Goal: Contribute content

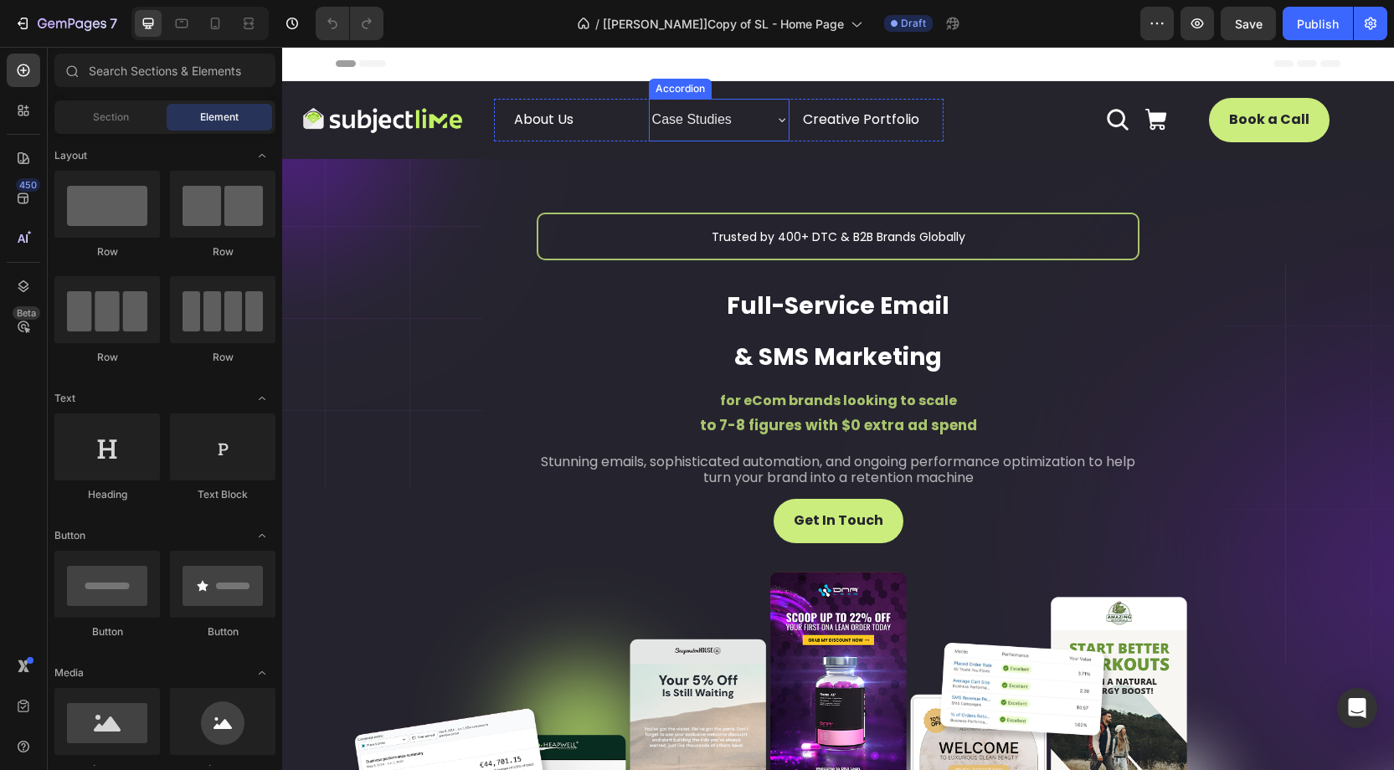
click at [782, 124] on icon at bounding box center [781, 119] width 13 height 13
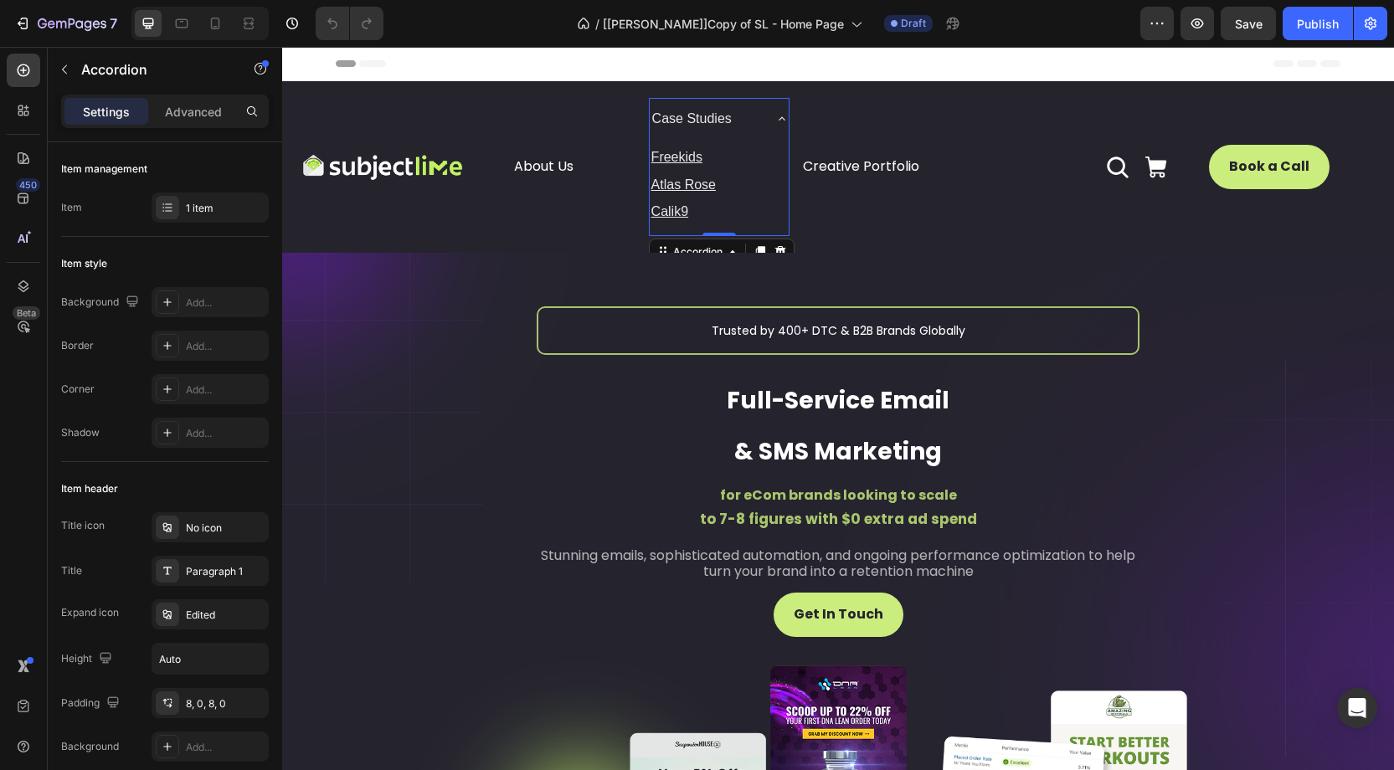
click at [782, 124] on icon at bounding box center [781, 118] width 13 height 13
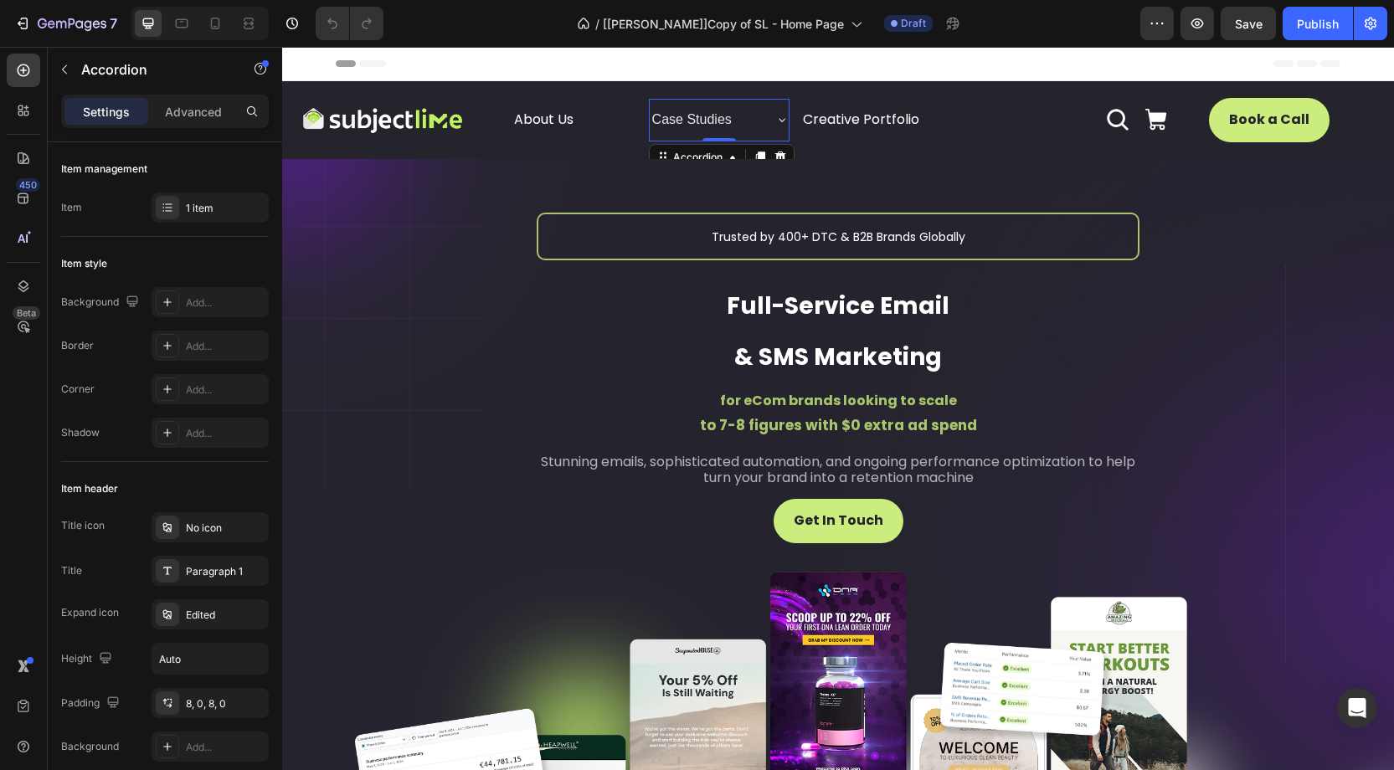
click at [759, 119] on div "Case Studies" at bounding box center [706, 119] width 112 height 29
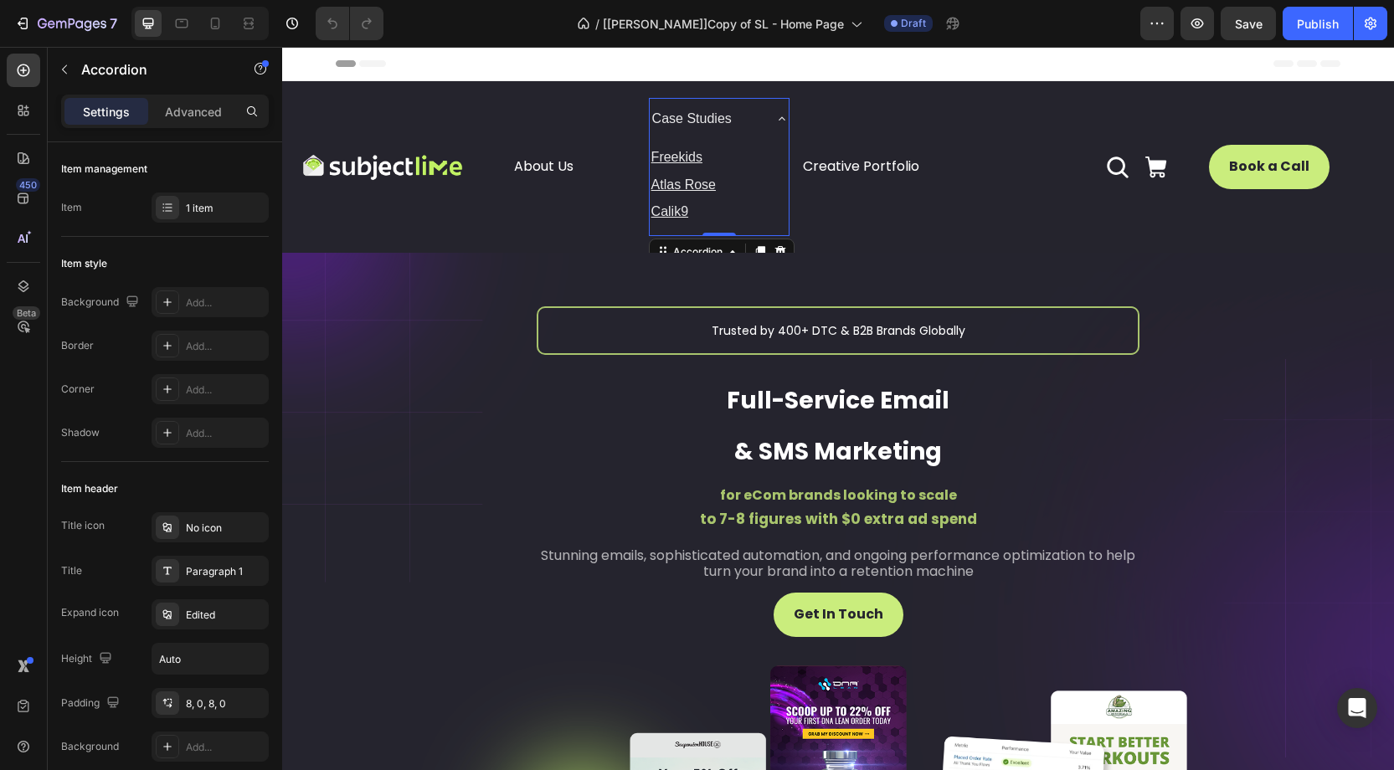
click at [759, 119] on div "Case Studies" at bounding box center [706, 119] width 112 height 29
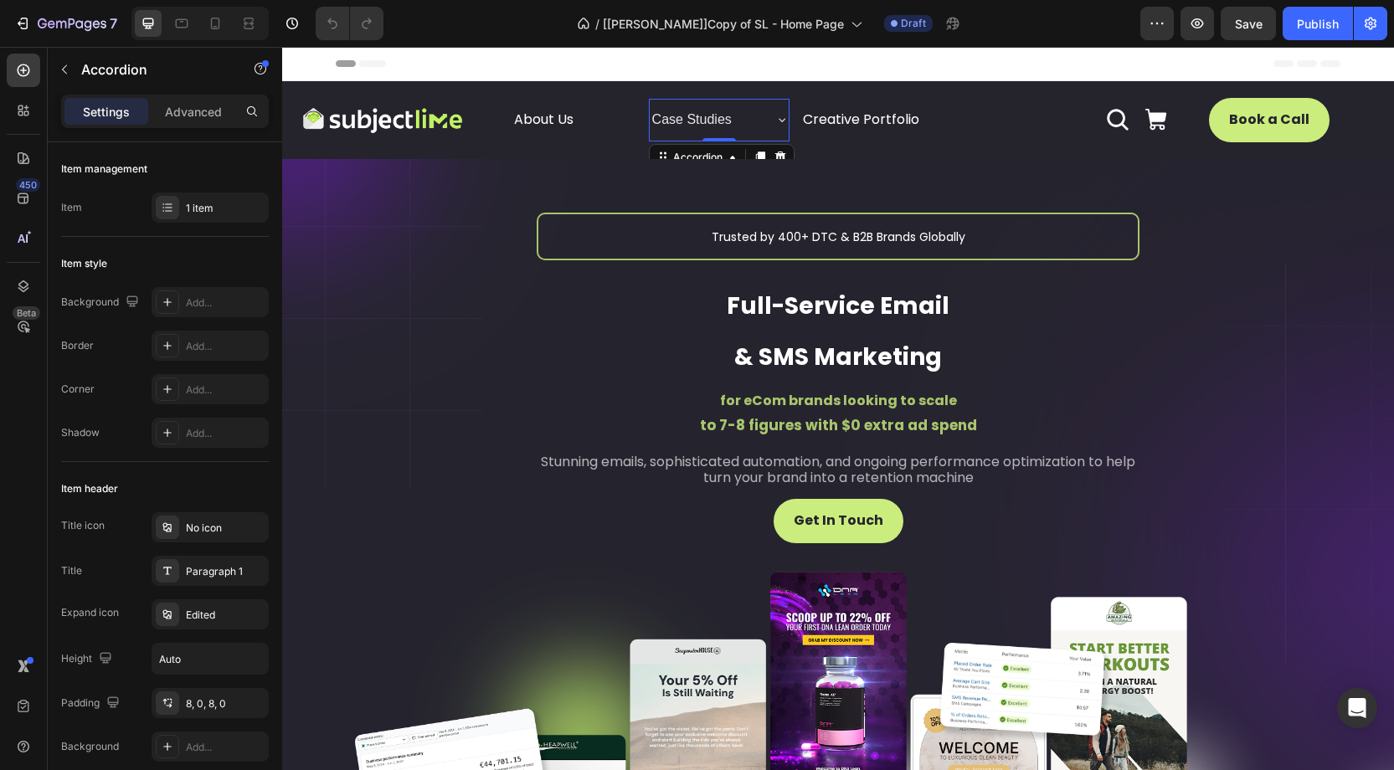
click at [759, 119] on div "Case Studies" at bounding box center [706, 119] width 112 height 29
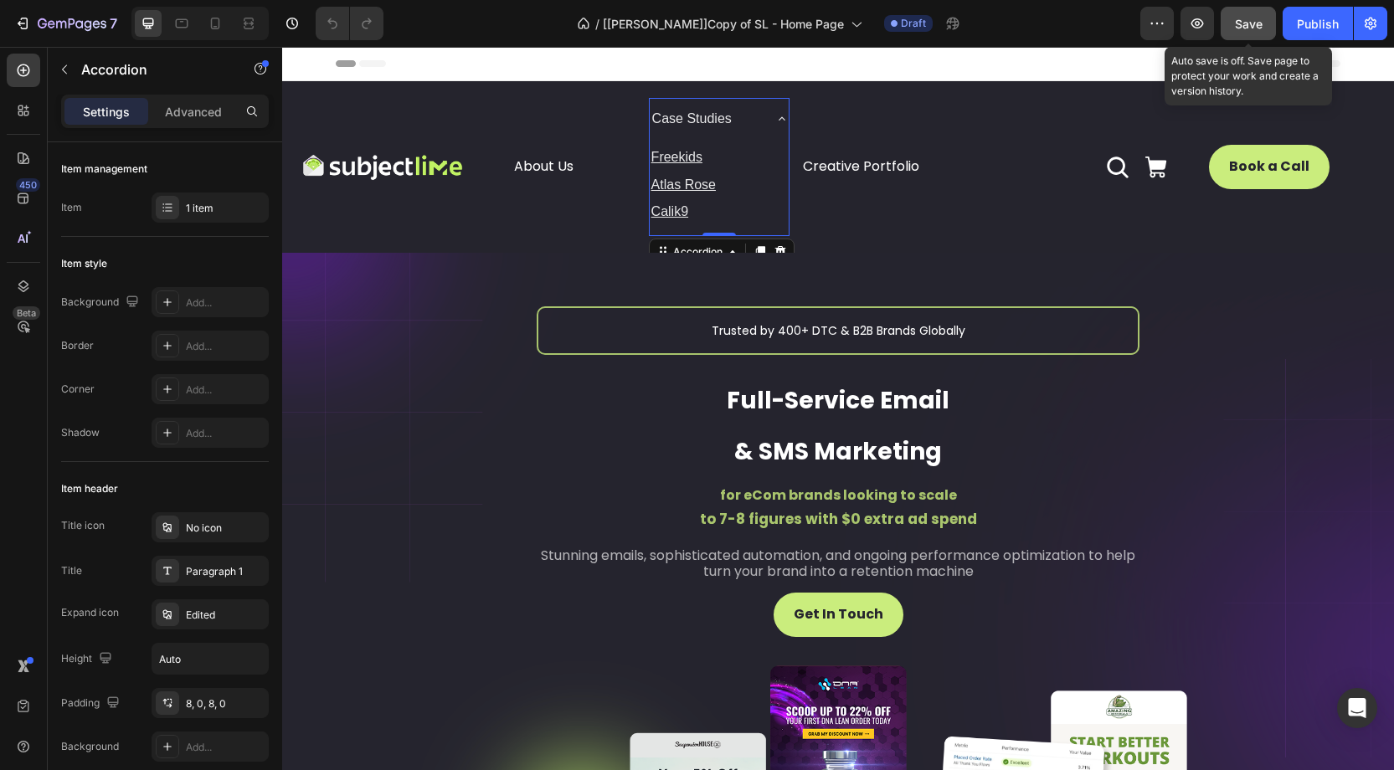
click at [1247, 31] on div "Save" at bounding box center [1249, 24] width 28 height 18
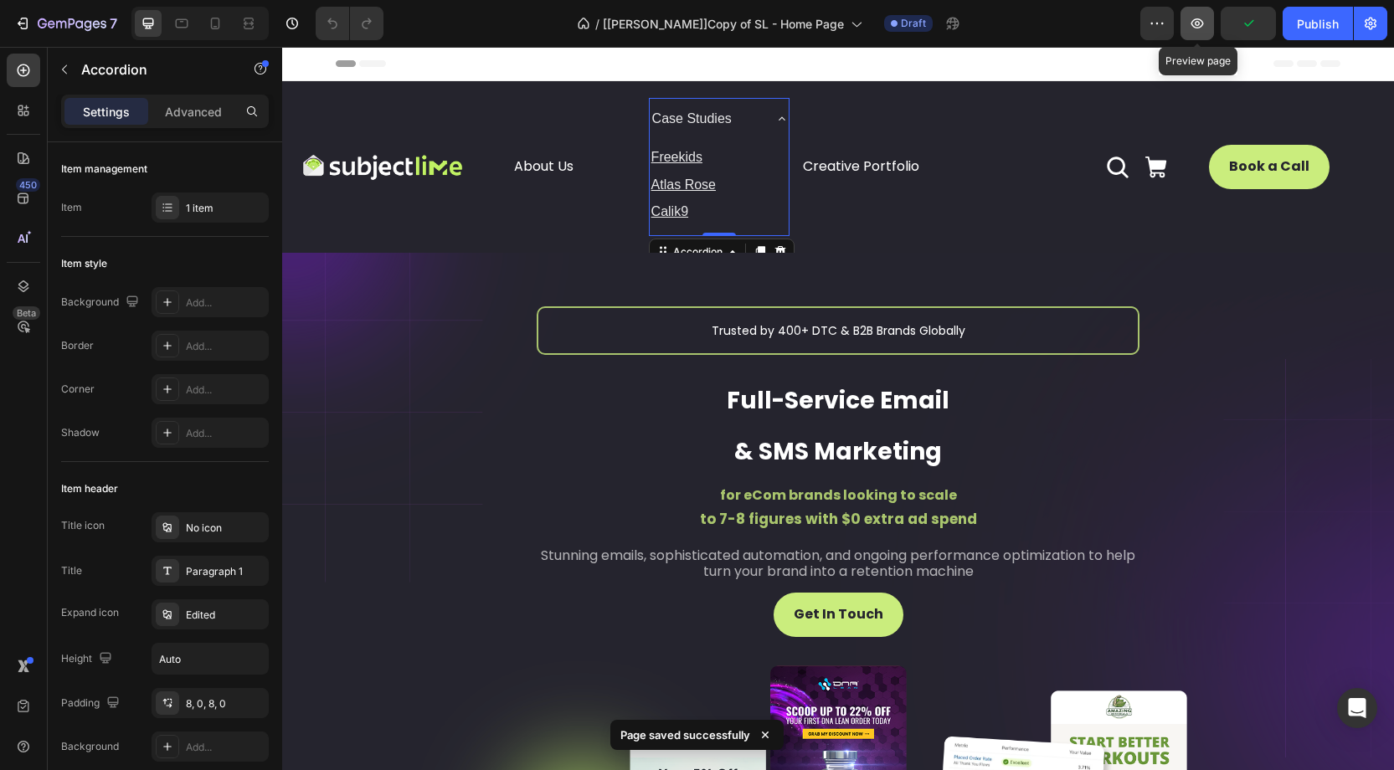
click at [1200, 23] on icon "button" at bounding box center [1197, 23] width 13 height 10
click at [773, 116] on div "Case Studies" at bounding box center [719, 119] width 139 height 43
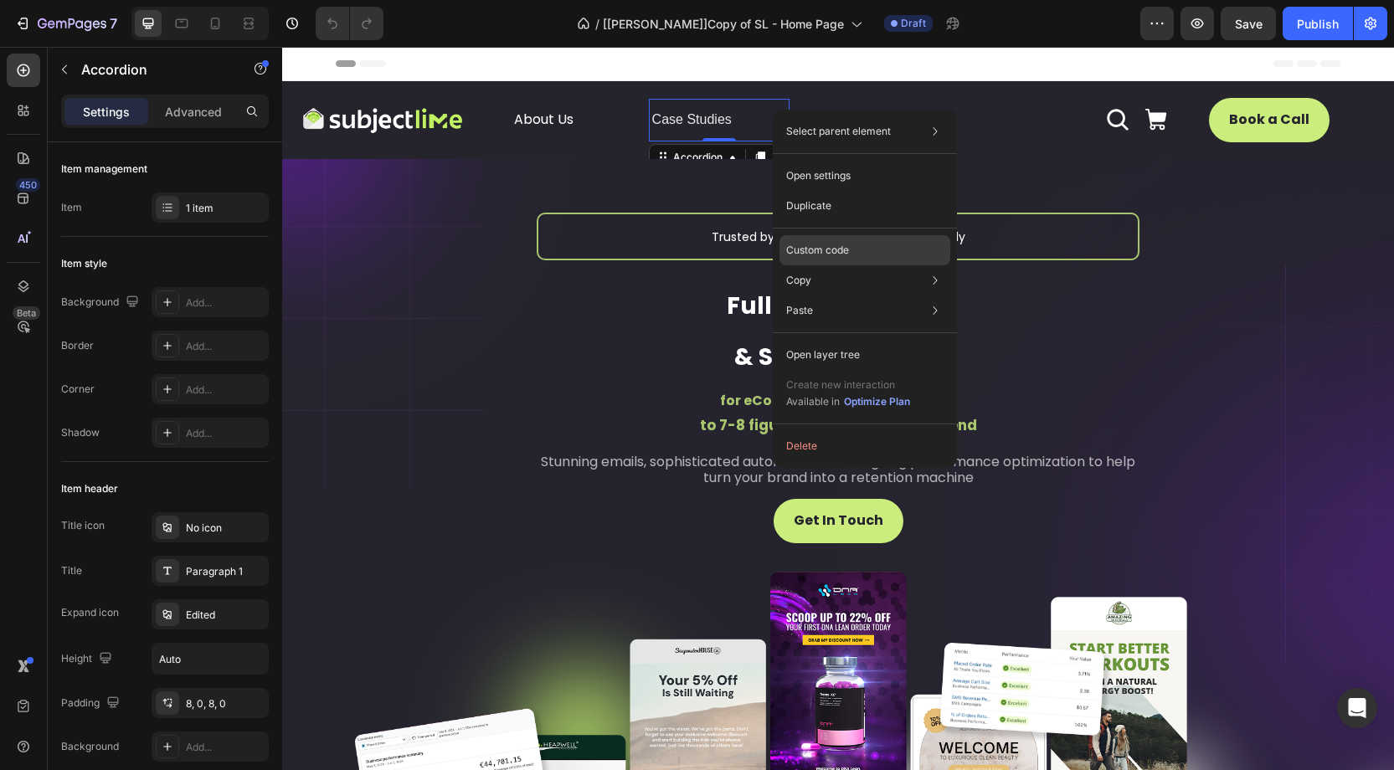
click at [806, 245] on p "Custom code" at bounding box center [817, 250] width 63 height 15
type input "100%"
type input "100"
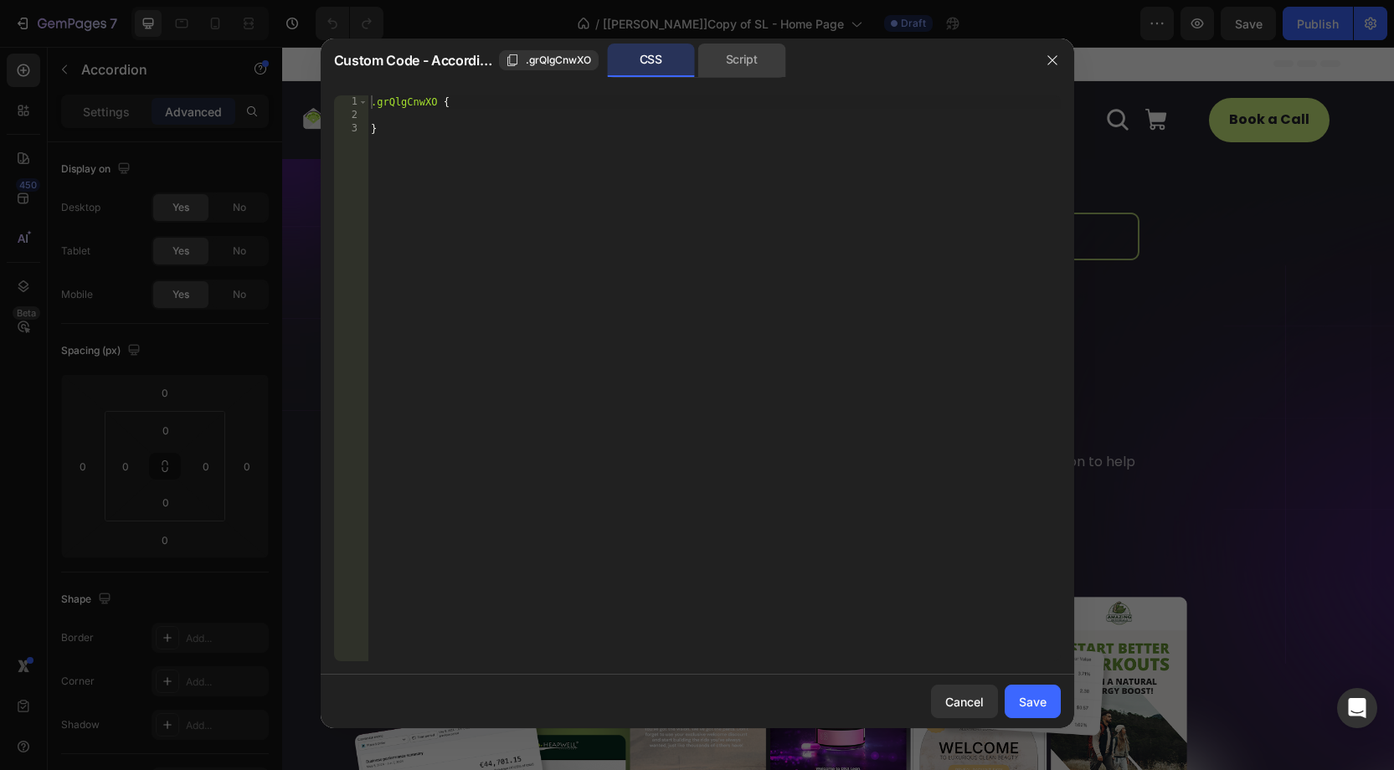
click at [737, 64] on div "Script" at bounding box center [742, 60] width 88 height 33
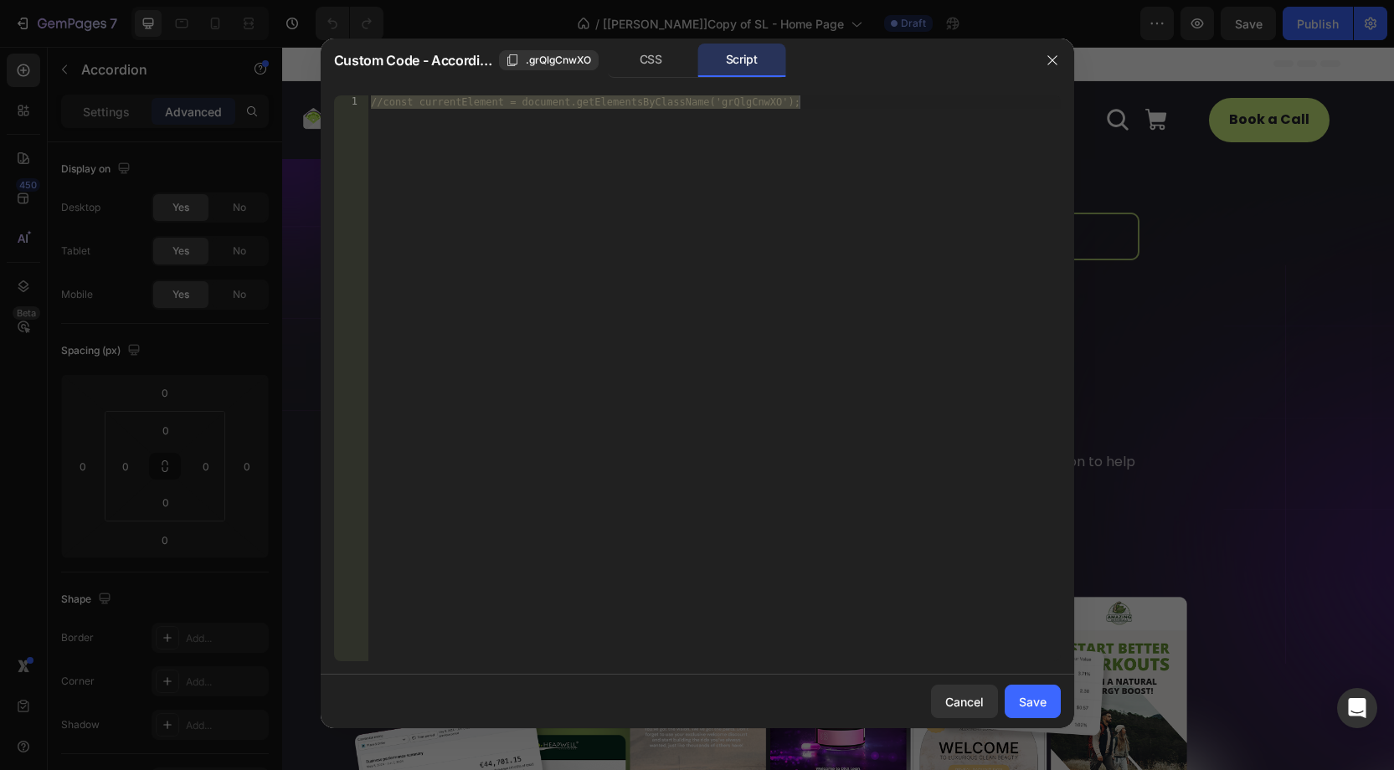
type textarea "//const currentElement = document.getElementsByClassName('grQlgCnwXO');"
drag, startPoint x: 427, startPoint y: 131, endPoint x: 743, endPoint y: 127, distance: 315.6
click at [428, 131] on div "//const currentElement = document.getElementsByClassName('grQlgCnwXO');" at bounding box center [714, 391] width 693 height 593
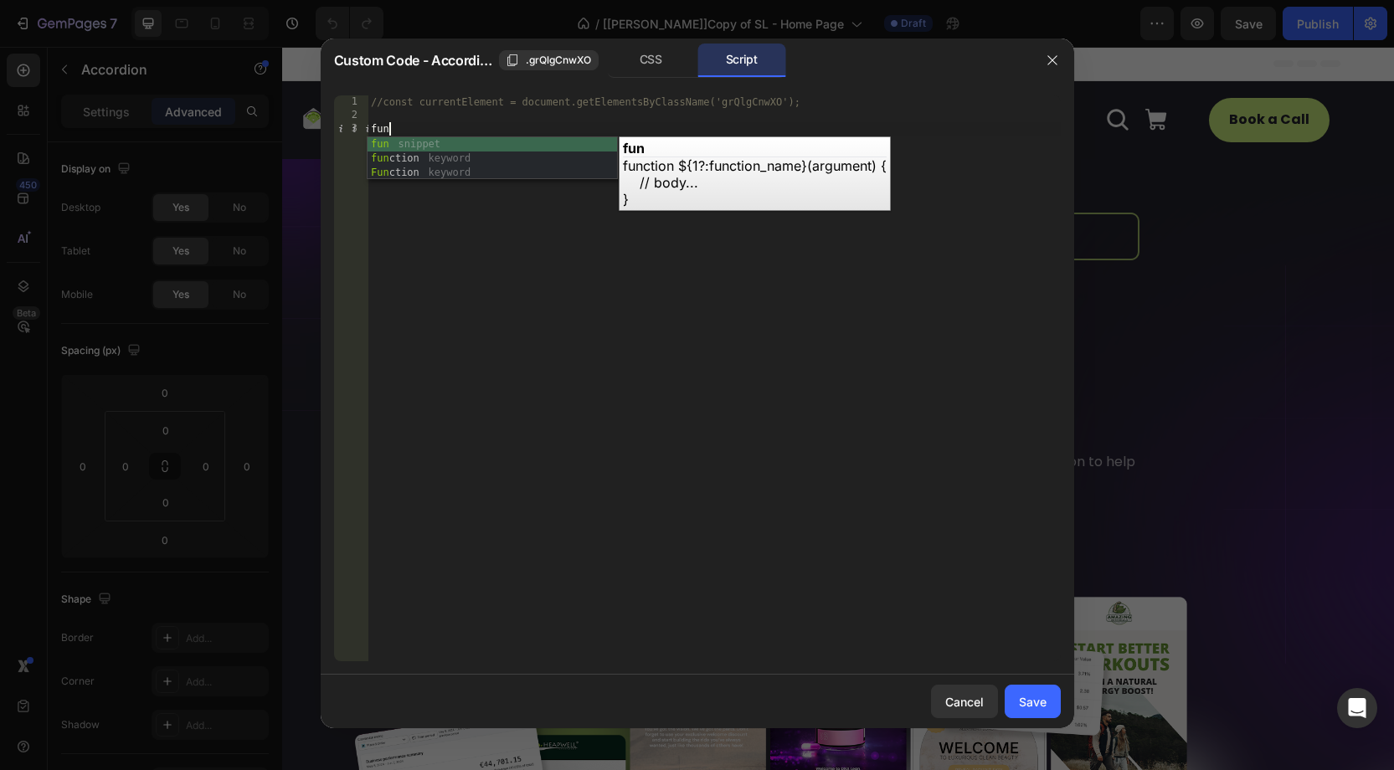
type textarea "f"
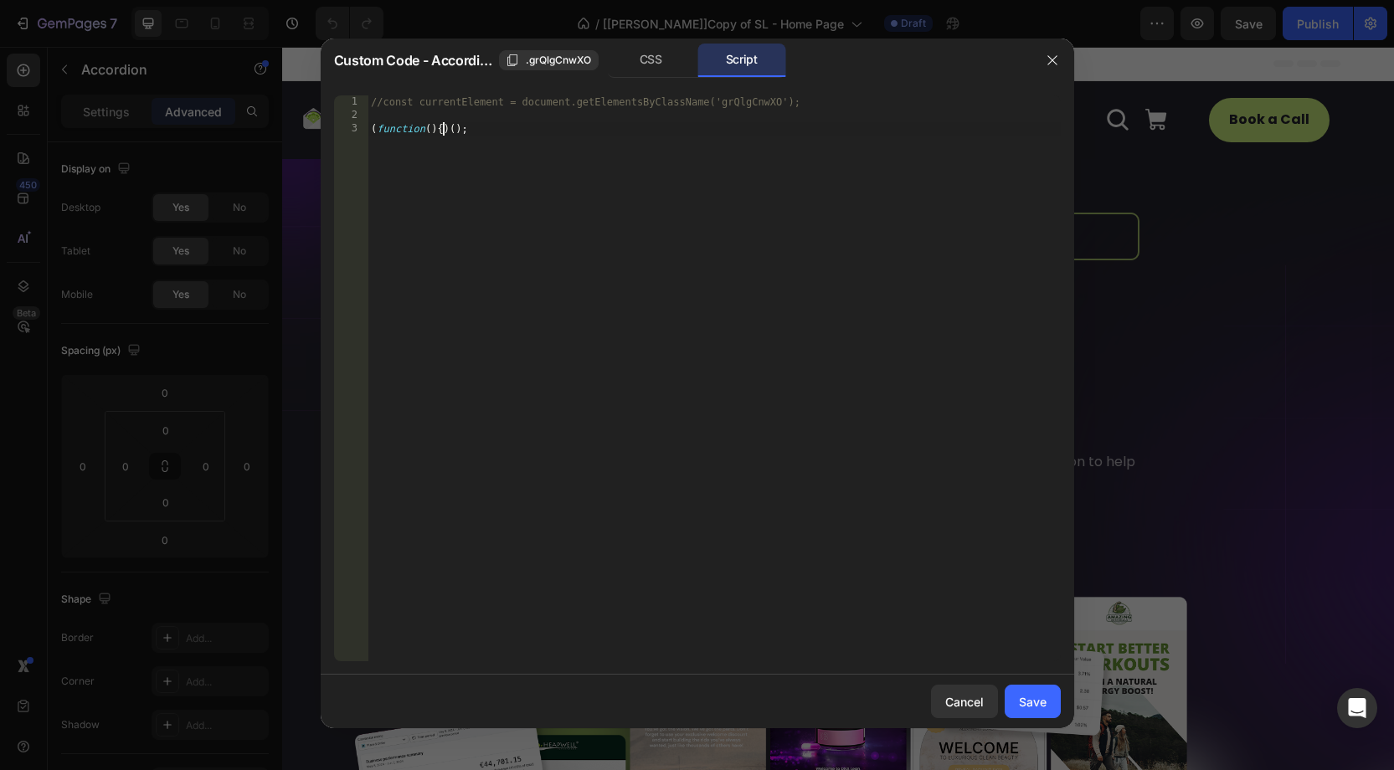
scroll to position [0, 5]
type textarea "(function(){})();"
paste textarea "gp-accordion-item_header"
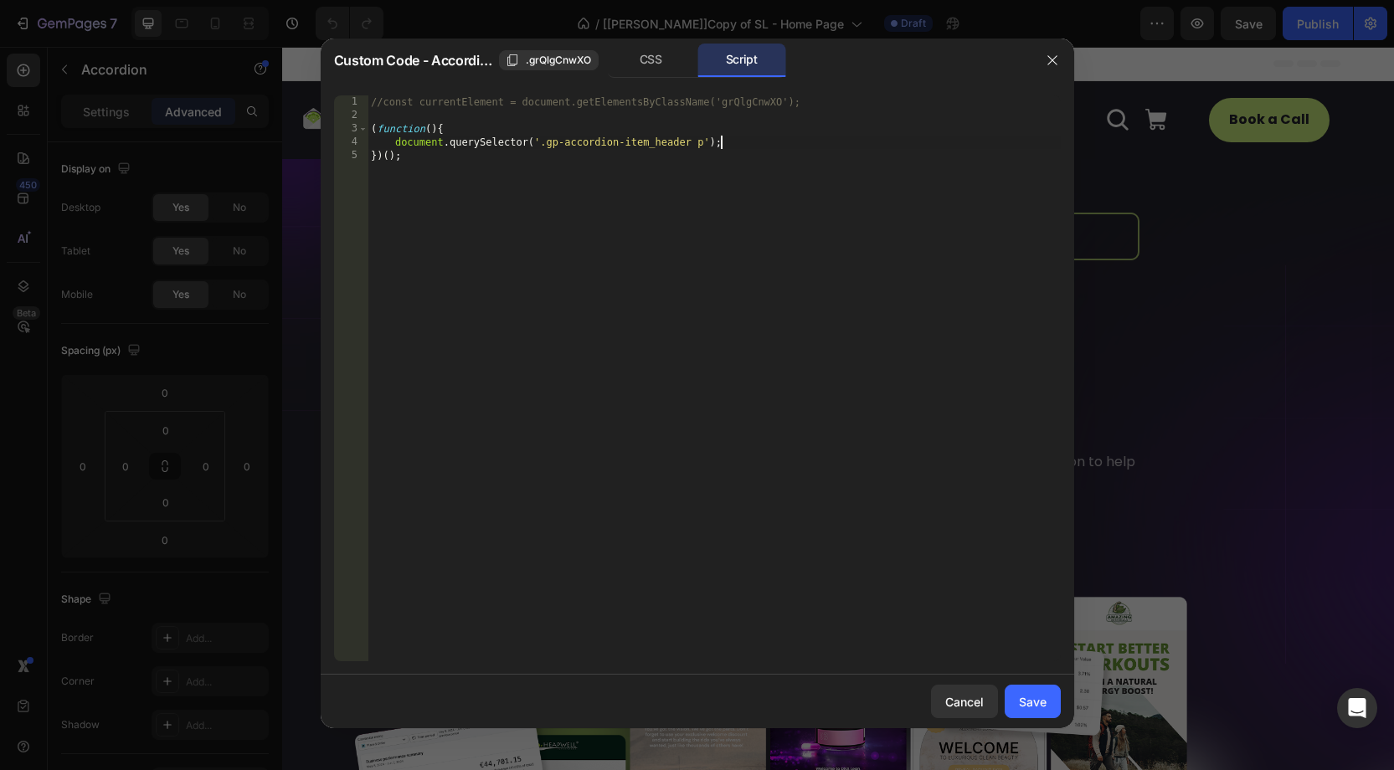
click at [399, 140] on div "//const currentElement = document.getElementsByClassName('grQlgCnwXO'); ( funct…" at bounding box center [714, 391] width 693 height 593
drag, startPoint x: 801, startPoint y: 142, endPoint x: 1019, endPoint y: 163, distance: 218.7
click at [801, 142] on div "//const currentElement = document.getElementsByClassName('grQlgCnwXO'); ( funct…" at bounding box center [714, 391] width 693 height 593
type textarea "const text = document.querySelector('.gp-accordion-item_header p');"
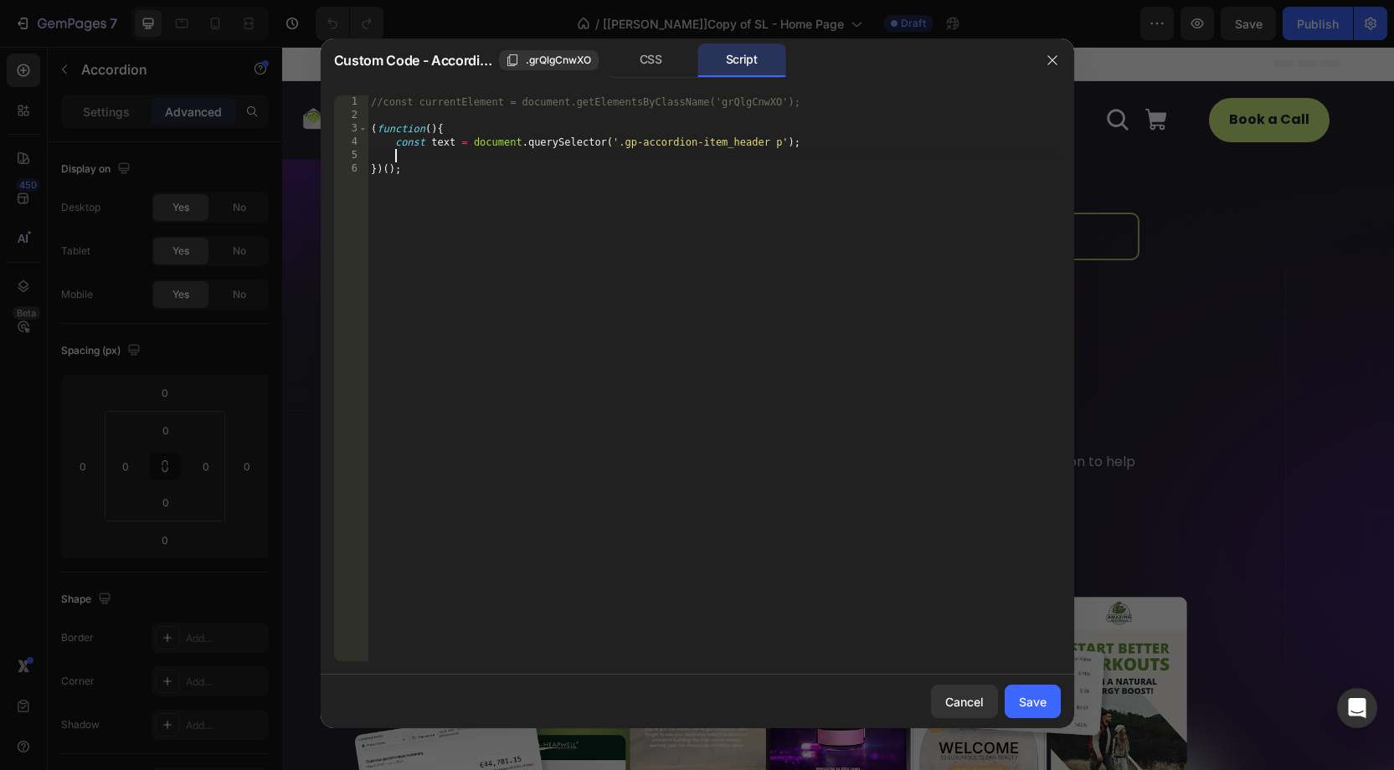
scroll to position [0, 1]
click at [451, 141] on div "//const currentElement = document.getElementsByClassName('grQlgCnwXO'); ( funct…" at bounding box center [714, 391] width 693 height 593
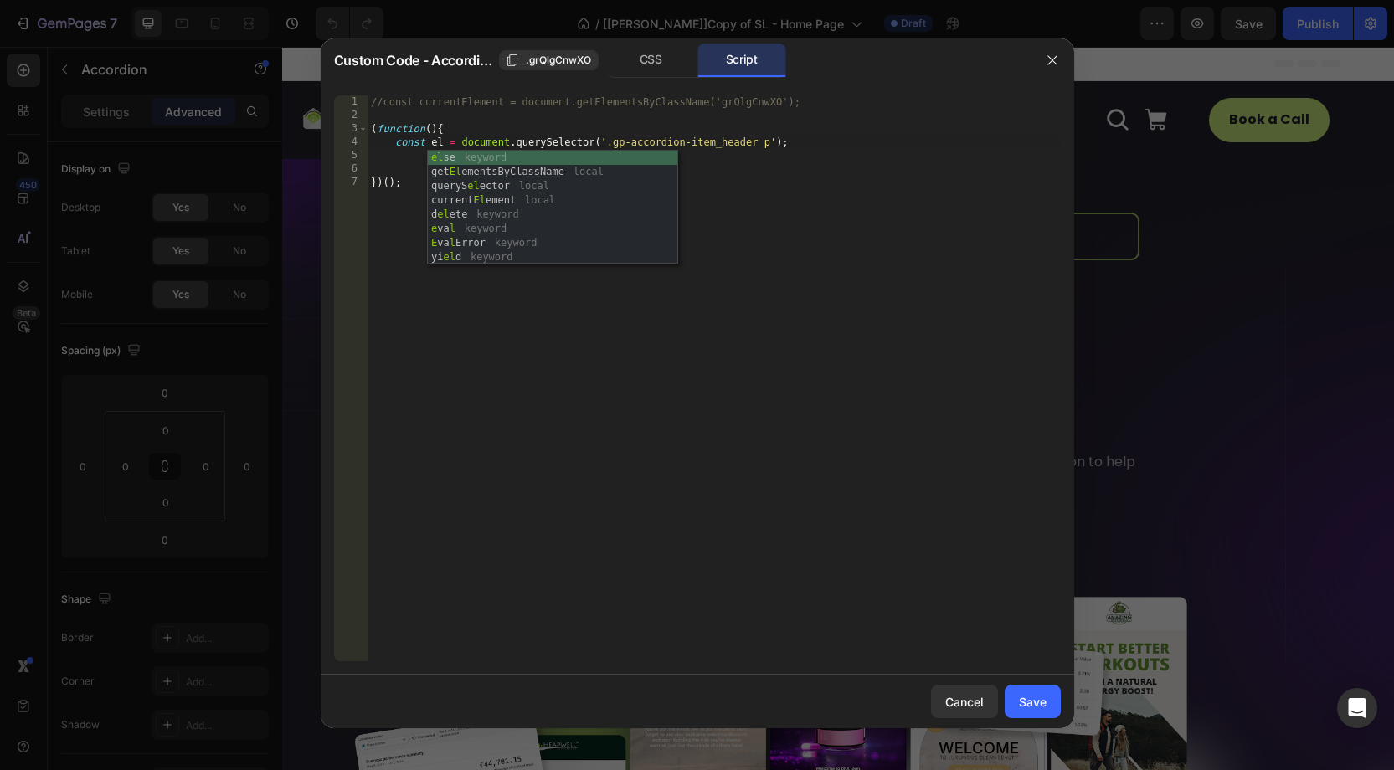
scroll to position [0, 78]
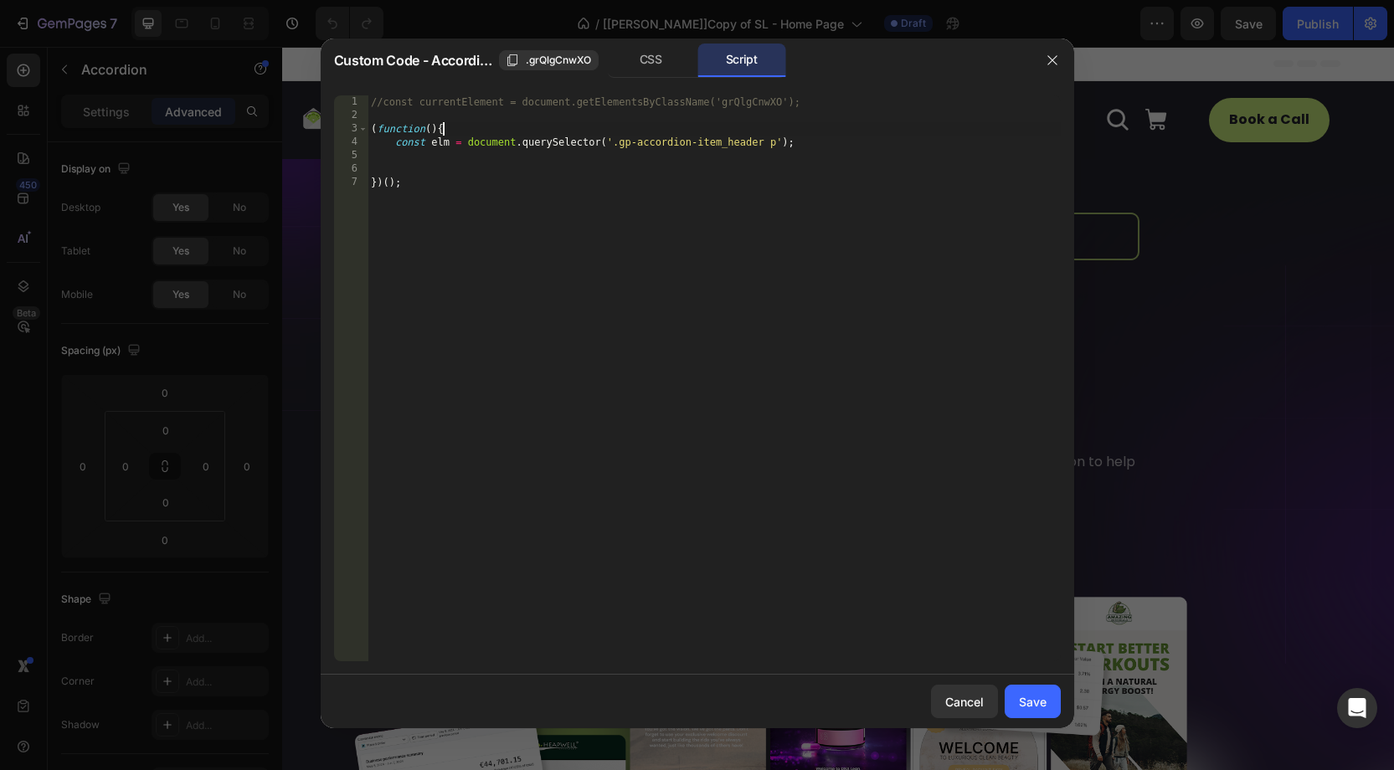
drag, startPoint x: 535, startPoint y: 135, endPoint x: 455, endPoint y: 153, distance: 82.5
click at [530, 139] on div "//const currentElement = document.getElementsByClassName('grQlgCnwXO'); ( funct…" at bounding box center [714, 391] width 693 height 593
type textarea "(function(){ const elm = document.querySelector('.gp-accordion-item_header p');"
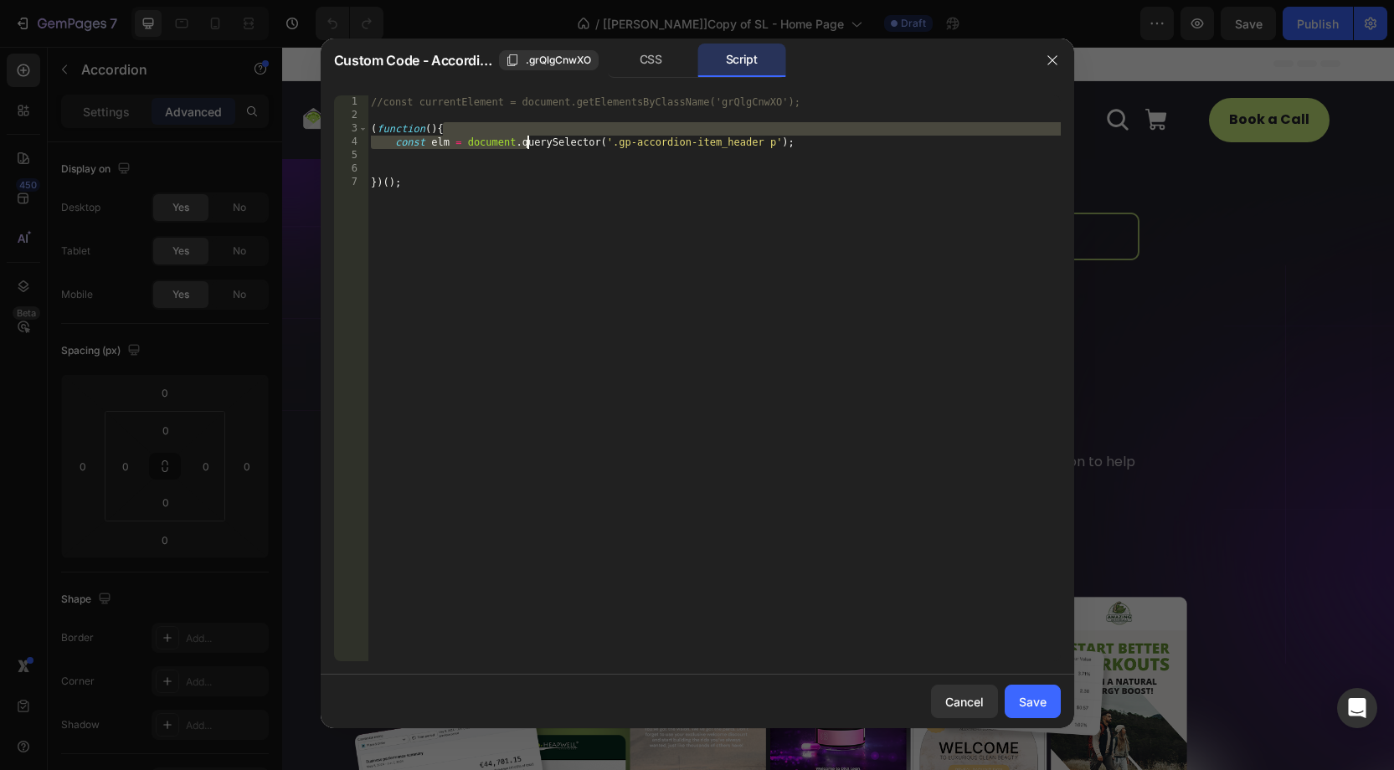
drag, startPoint x: 401, startPoint y: 164, endPoint x: 411, endPoint y: 164, distance: 10.0
click at [402, 164] on div "//const currentElement = document.getElementsByClassName('grQlgCnwXO'); ( funct…" at bounding box center [714, 391] width 693 height 593
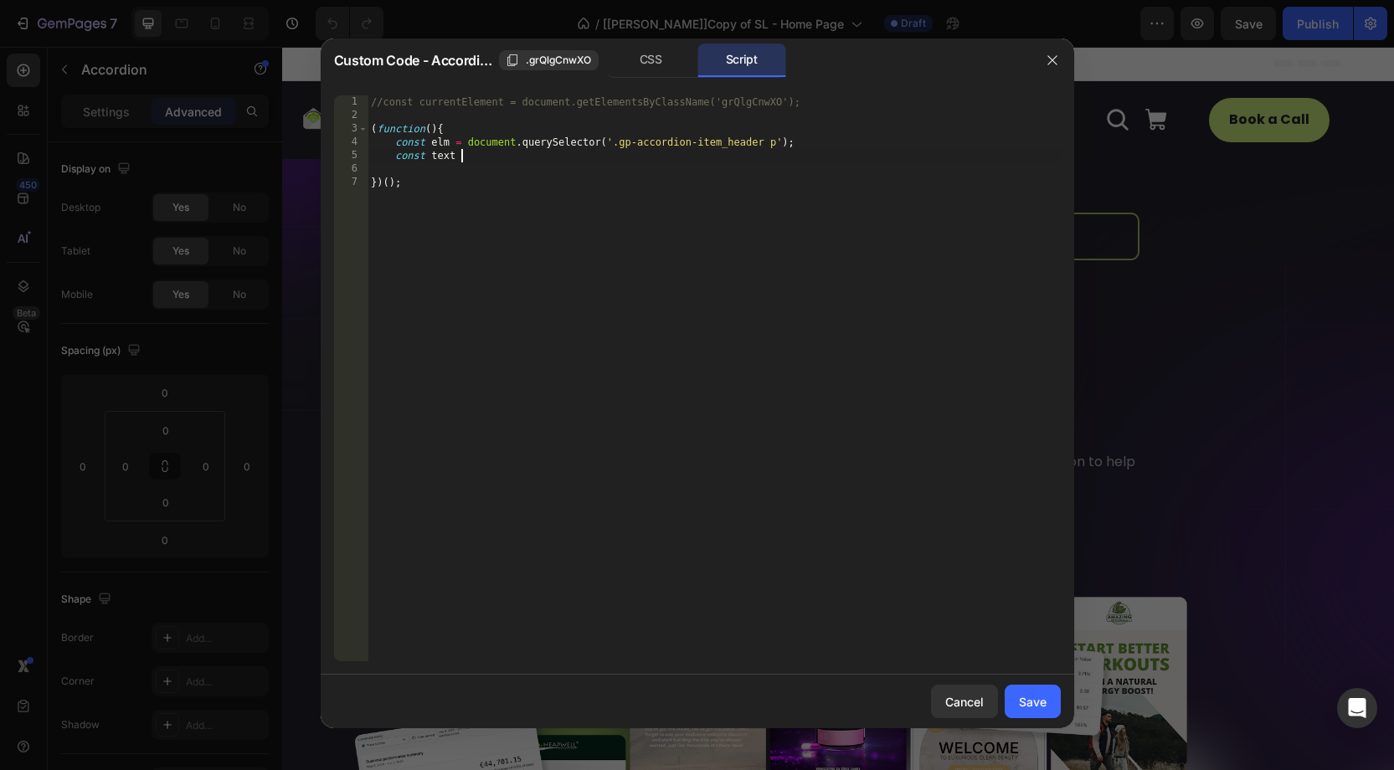
scroll to position [0, 2]
click at [444, 138] on div "//const currentElement = document.getElementsByClassName('grQlgCnwXO'); ( funct…" at bounding box center [714, 391] width 693 height 593
click at [512, 150] on div "//const currentElement = document.getElementsByClassName('grQlgCnwXO'); ( funct…" at bounding box center [714, 391] width 693 height 593
paste textarea "elm"
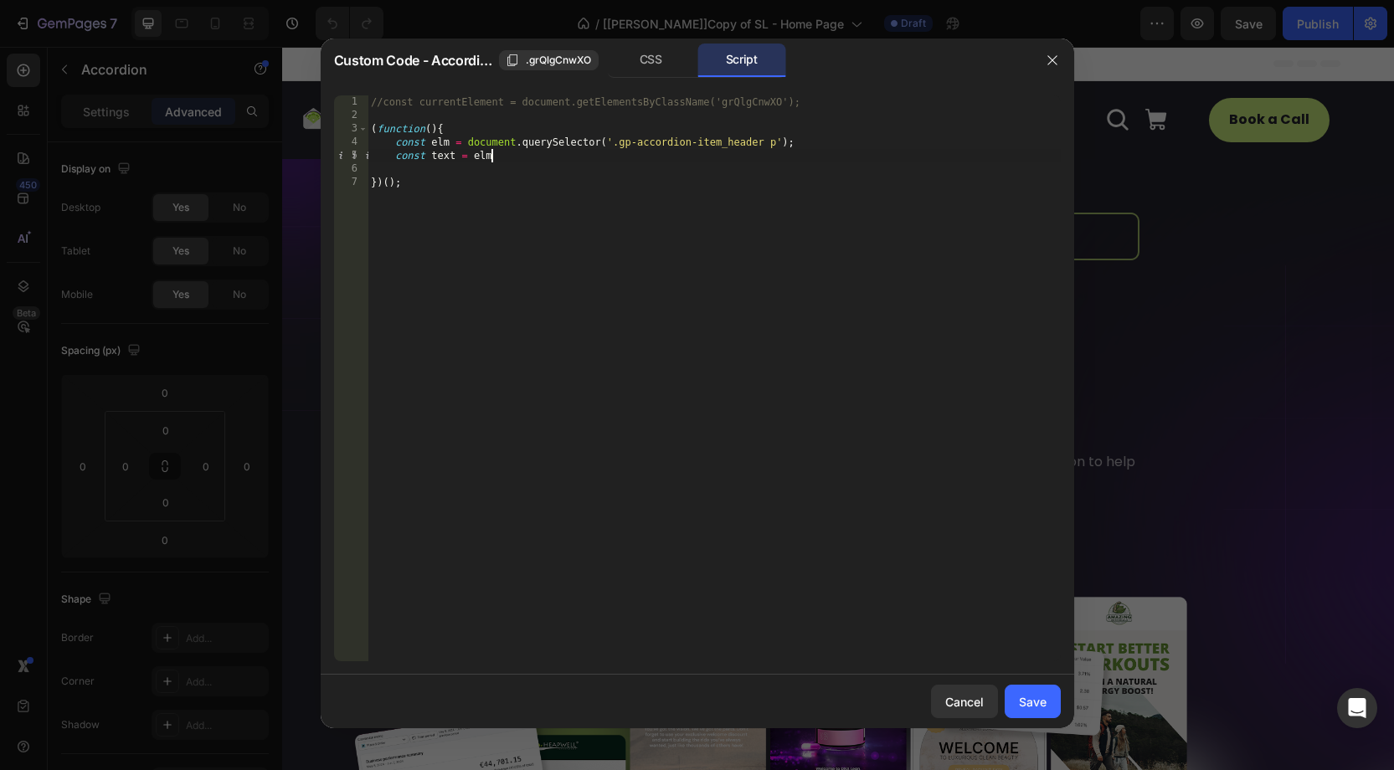
scroll to position [0, 9]
type textarea "innerText;"
click at [446, 141] on div "//const currentElement = document.getElementsByClassName('grQlgCnwXO'); ( funct…" at bounding box center [714, 391] width 693 height 593
type textarea "const elm = document.querySelector('.gp-accordion-item_header p');"
click at [446, 141] on div "//const currentElement = document.getElementsByClassName('grQlgCnwXO'); ( funct…" at bounding box center [714, 391] width 693 height 593
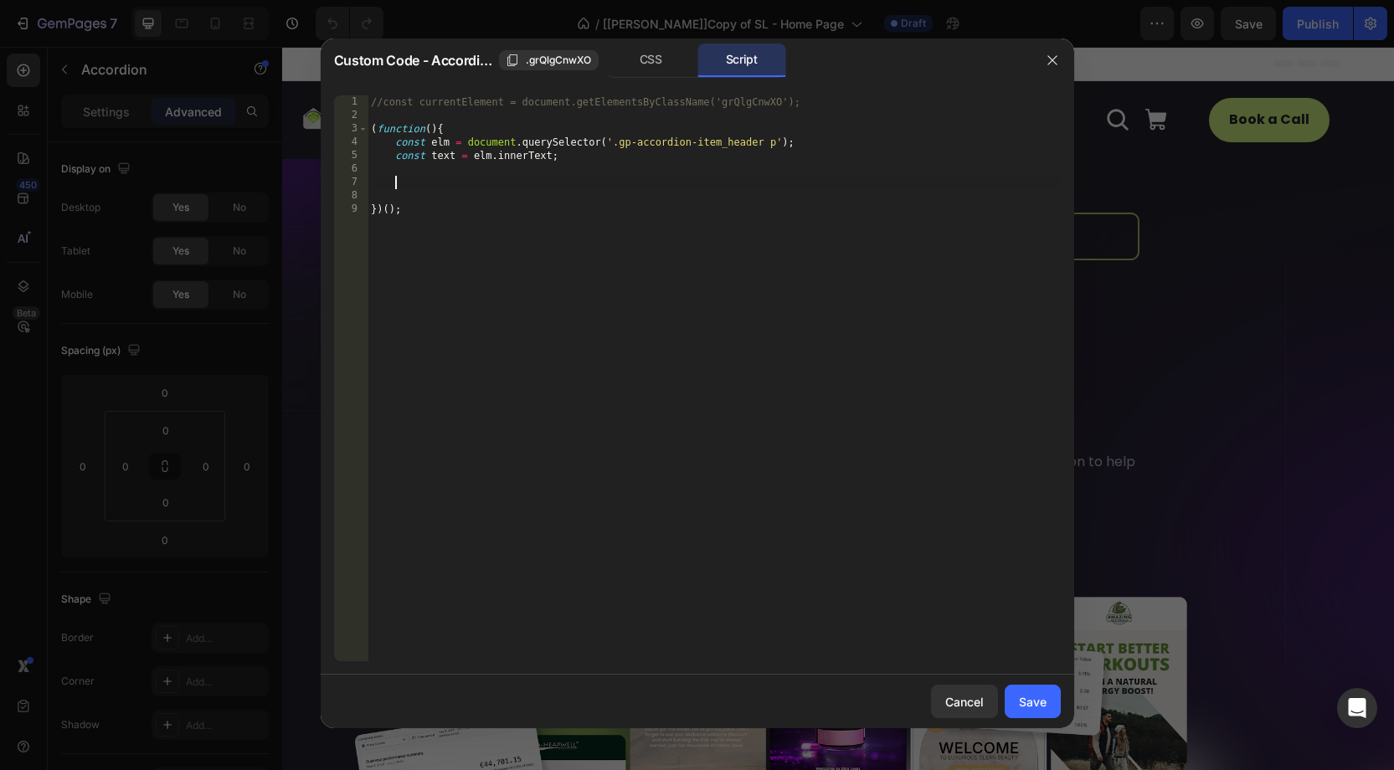
drag, startPoint x: 405, startPoint y: 184, endPoint x: 428, endPoint y: 182, distance: 22.7
click at [406, 183] on div "//const currentElement = document.getElementsByClassName('grQlgCnwXO'); ( funct…" at bounding box center [714, 391] width 693 height 593
paste textarea "elm"
paste textarea "[URL][DOMAIN_NAME]"
type textarea "elm.innerHTML = `<a href="[URL][DOMAIN_NAME]">${text}</a>`"
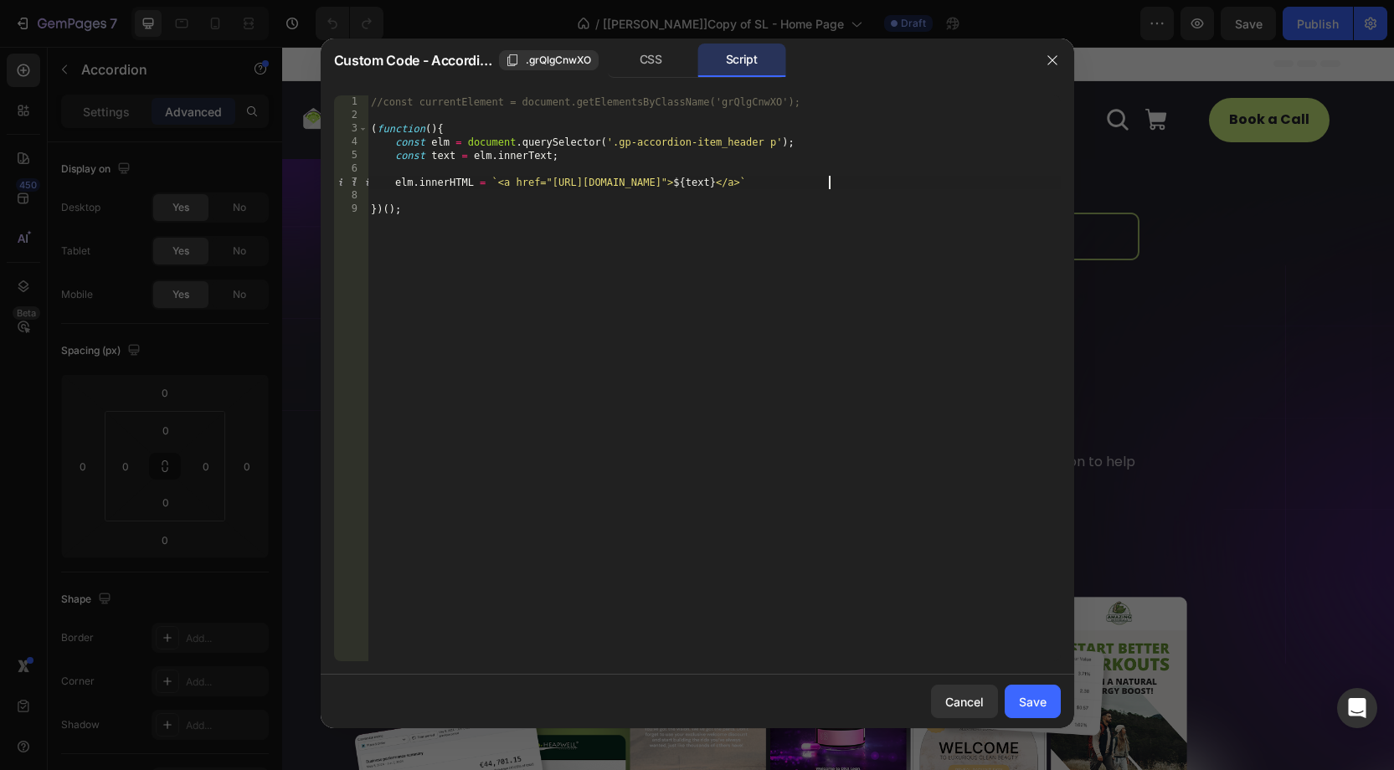
drag, startPoint x: 391, startPoint y: 194, endPoint x: 553, endPoint y: 231, distance: 166.5
click at [392, 194] on div "//const currentElement = document.getElementsByClassName('grQlgCnwXO'); ( funct…" at bounding box center [714, 391] width 693 height 593
type textarea "elm.innerHTML = `<a href="[URL][DOMAIN_NAME]">${text}</a>`"
click at [403, 166] on div "//const currentElement = document.getElementsByClassName('grQlgCnwXO'); ( funct…" at bounding box center [714, 391] width 693 height 593
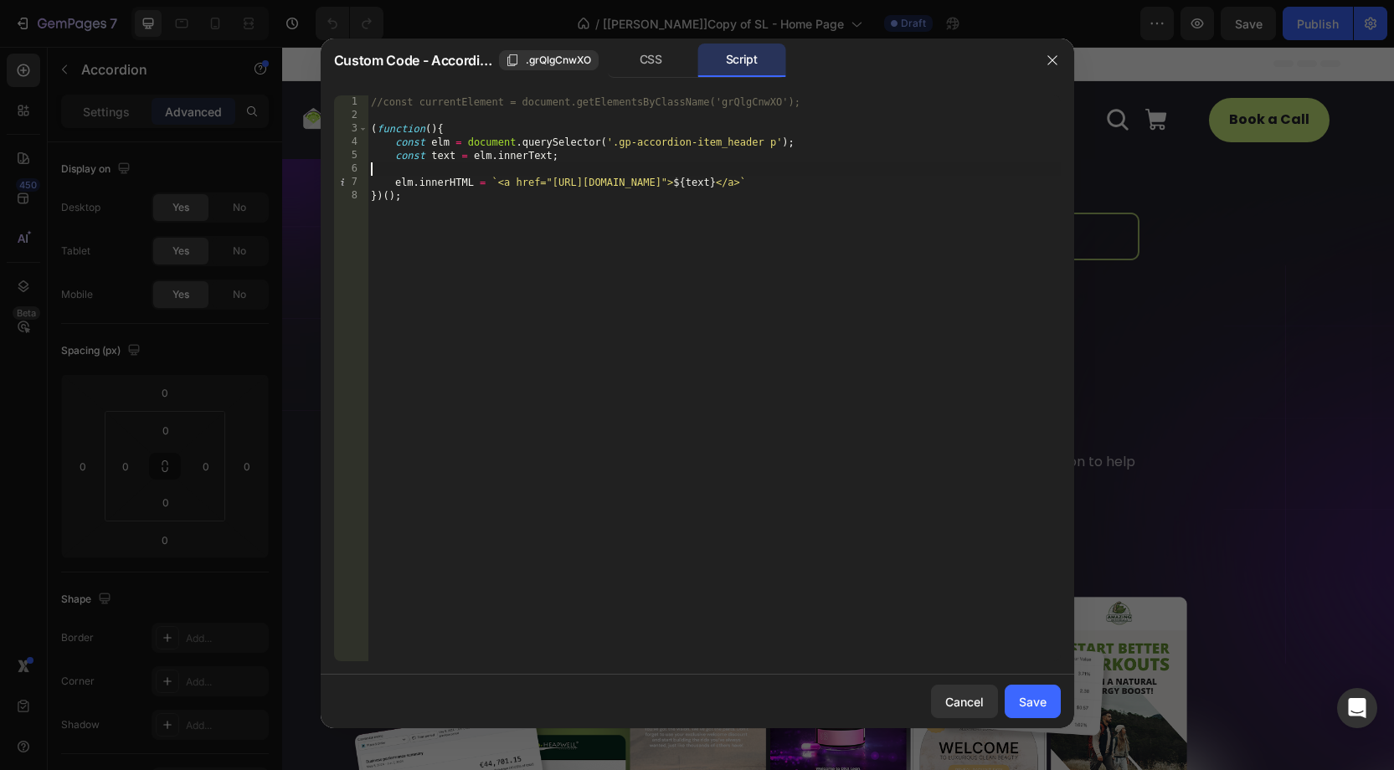
type textarea "const text = elm.innerText;"
click at [1038, 693] on div "Save" at bounding box center [1033, 702] width 28 height 18
type input "8"
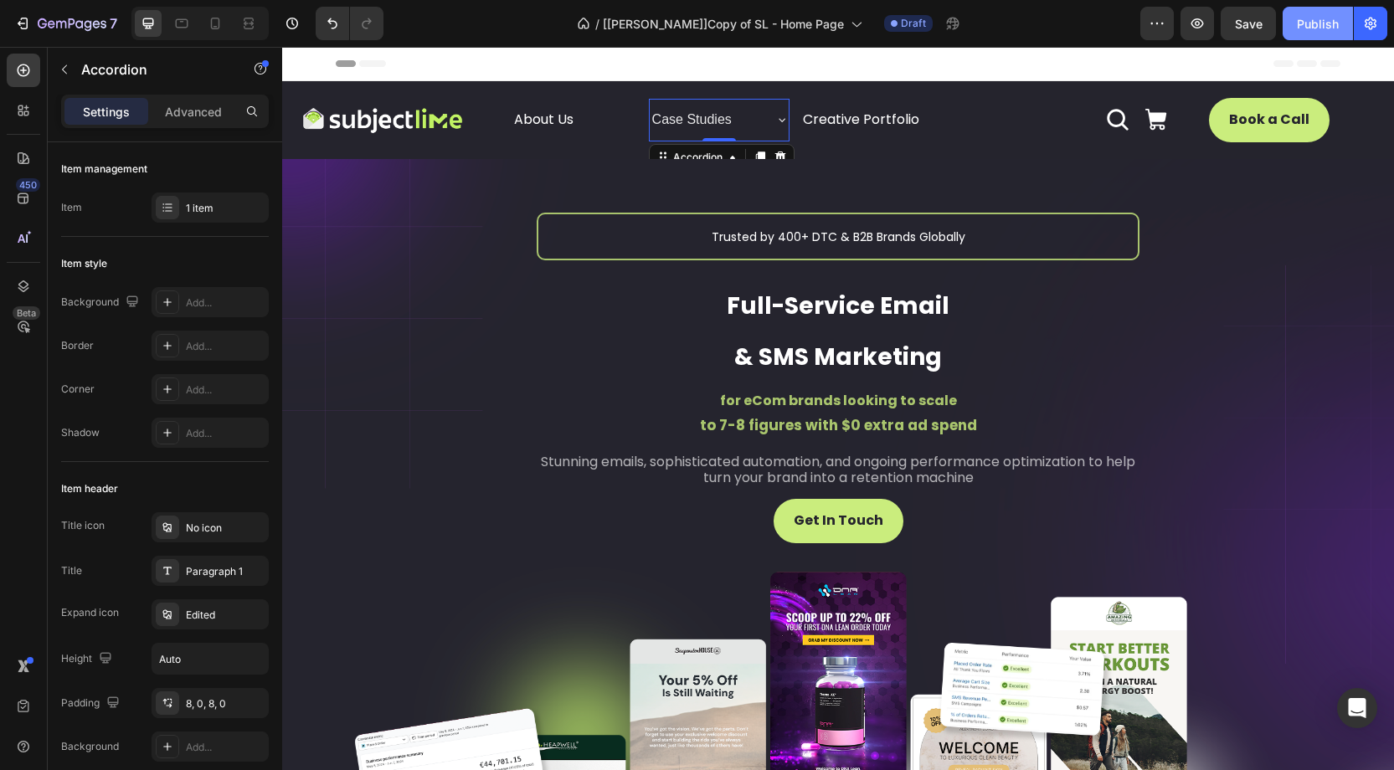
click at [1312, 34] on button "Publish" at bounding box center [1318, 23] width 70 height 33
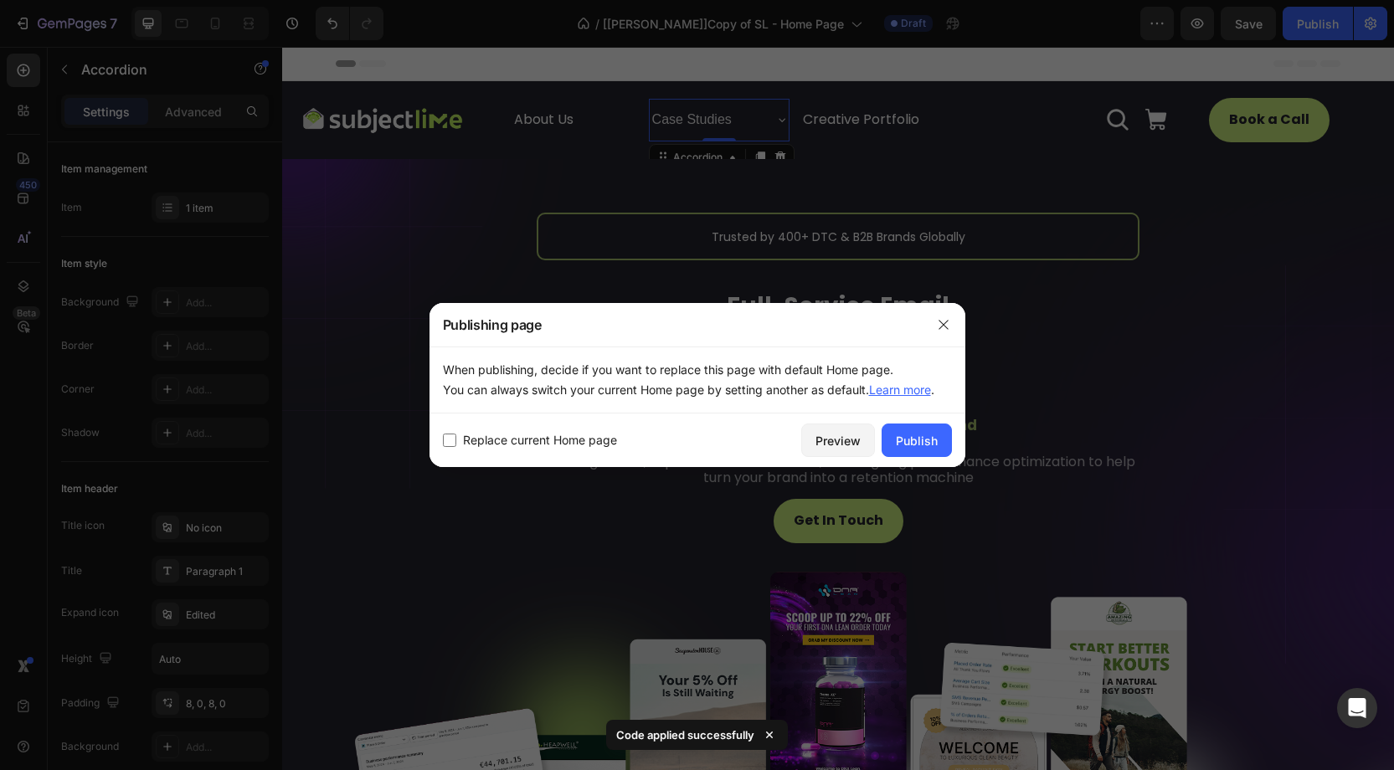
drag, startPoint x: 907, startPoint y: 439, endPoint x: 901, endPoint y: 467, distance: 29.1
click at [908, 439] on div "Publish" at bounding box center [917, 441] width 42 height 18
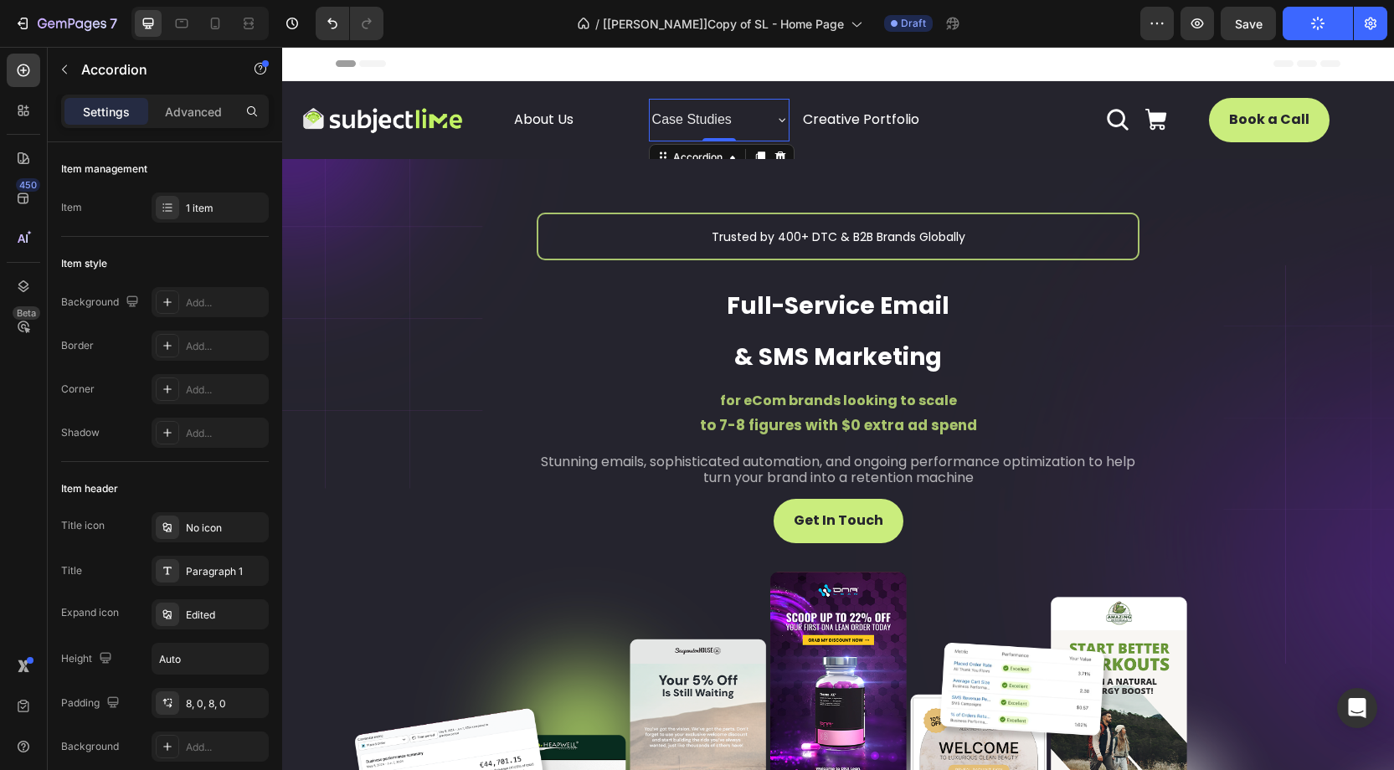
click at [670, 125] on p "Case Studies" at bounding box center [692, 120] width 80 height 24
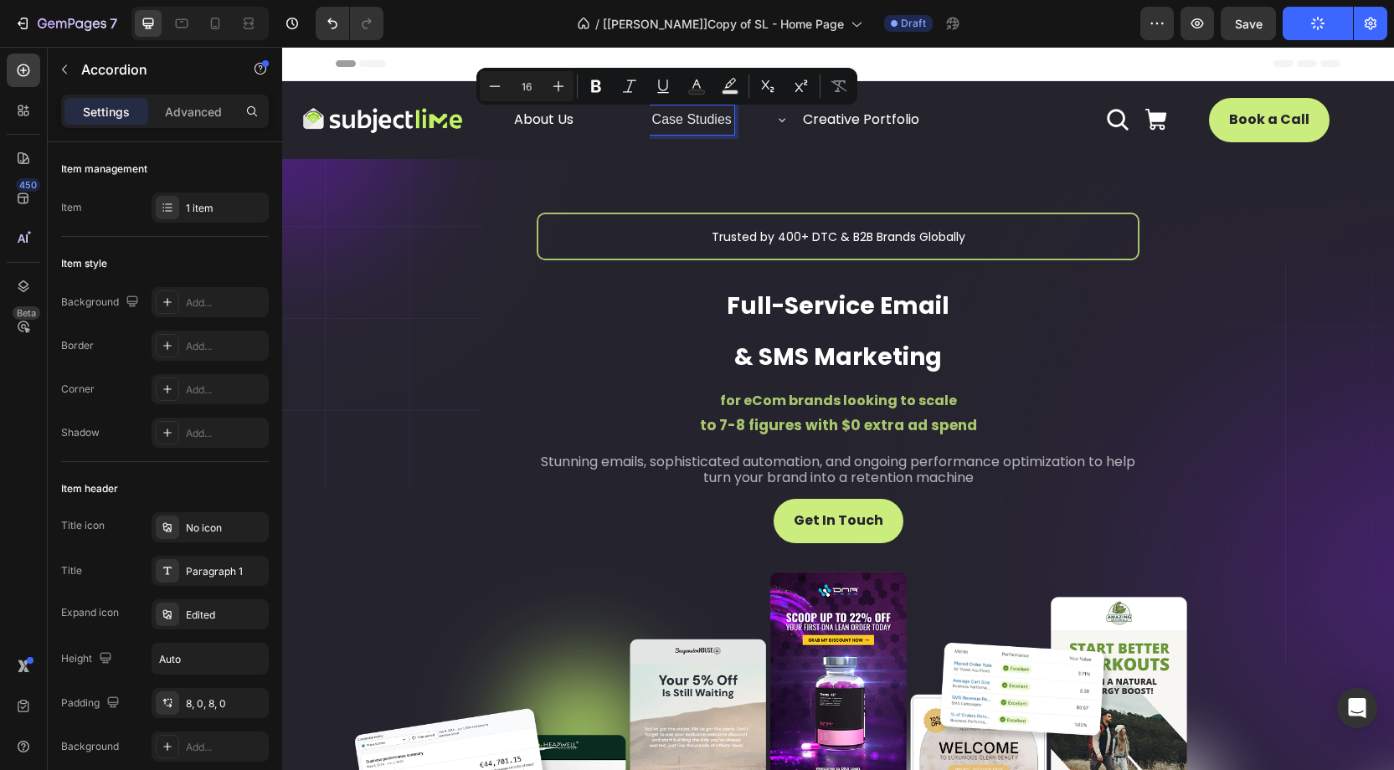
click at [732, 123] on p "Case Studies" at bounding box center [692, 120] width 80 height 24
drag, startPoint x: 733, startPoint y: 123, endPoint x: 652, endPoint y: 118, distance: 81.4
click at [652, 118] on p "Case Studies" at bounding box center [692, 120] width 80 height 24
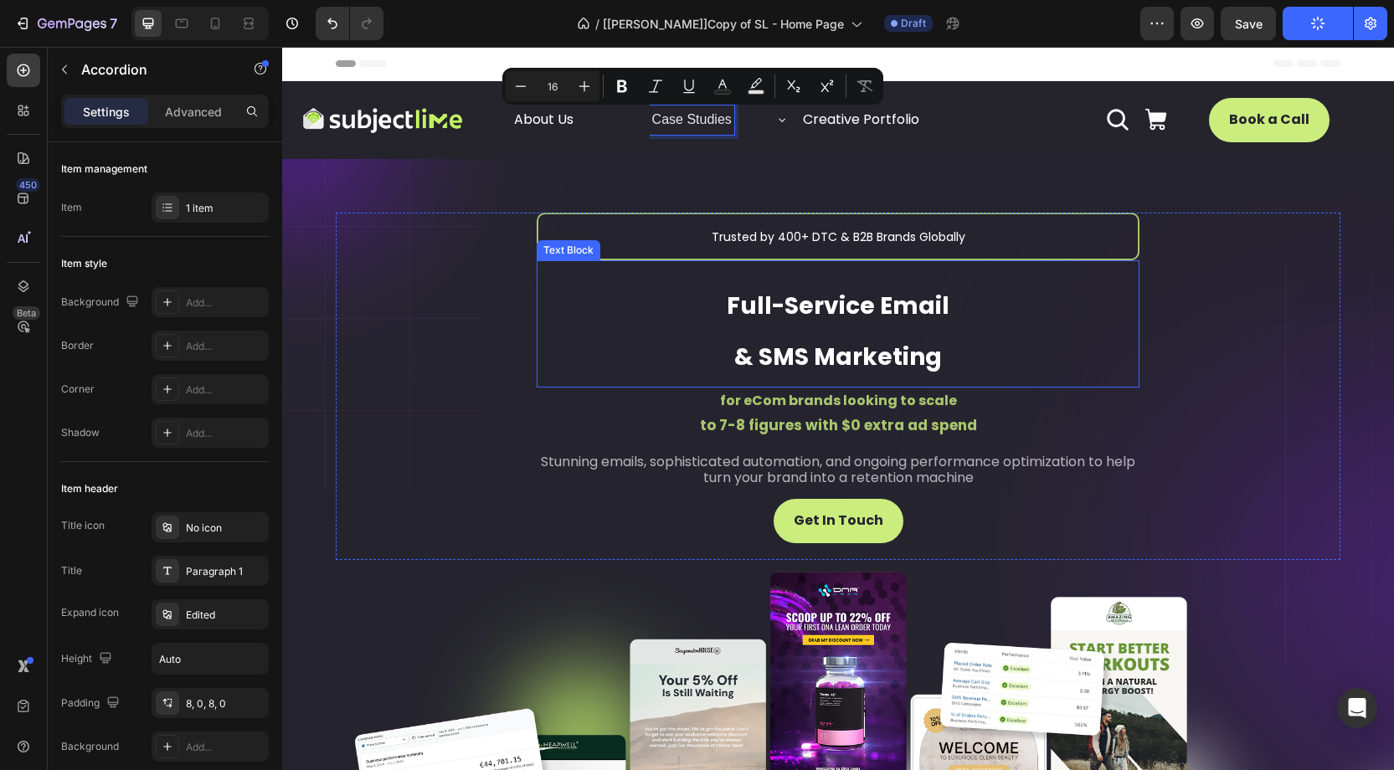
click at [822, 295] on strong "Full-Service Email" at bounding box center [838, 306] width 223 height 33
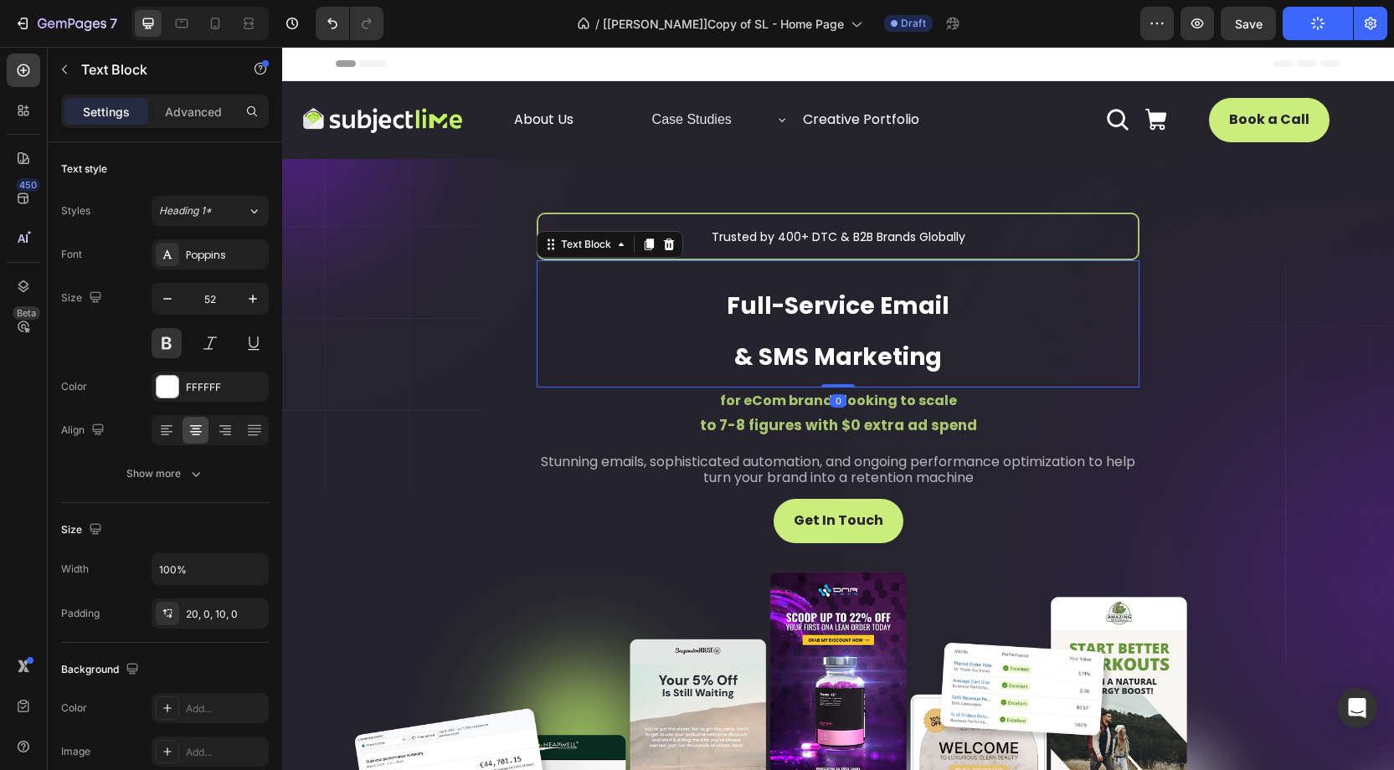
click at [764, 301] on strong "Full-Service Email" at bounding box center [838, 306] width 223 height 33
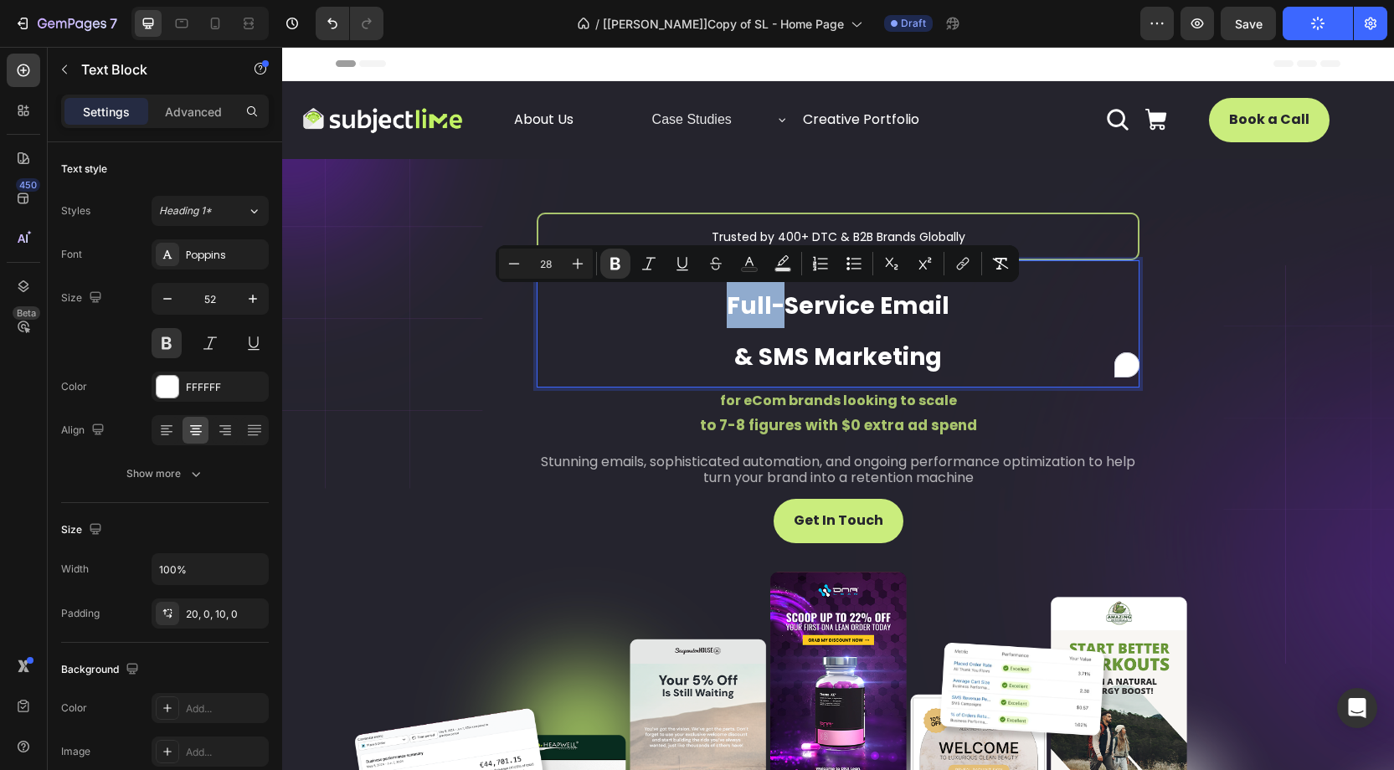
drag, startPoint x: 732, startPoint y: 303, endPoint x: 781, endPoint y: 306, distance: 49.5
click at [782, 305] on strong "Full-Service Email" at bounding box center [838, 306] width 223 height 33
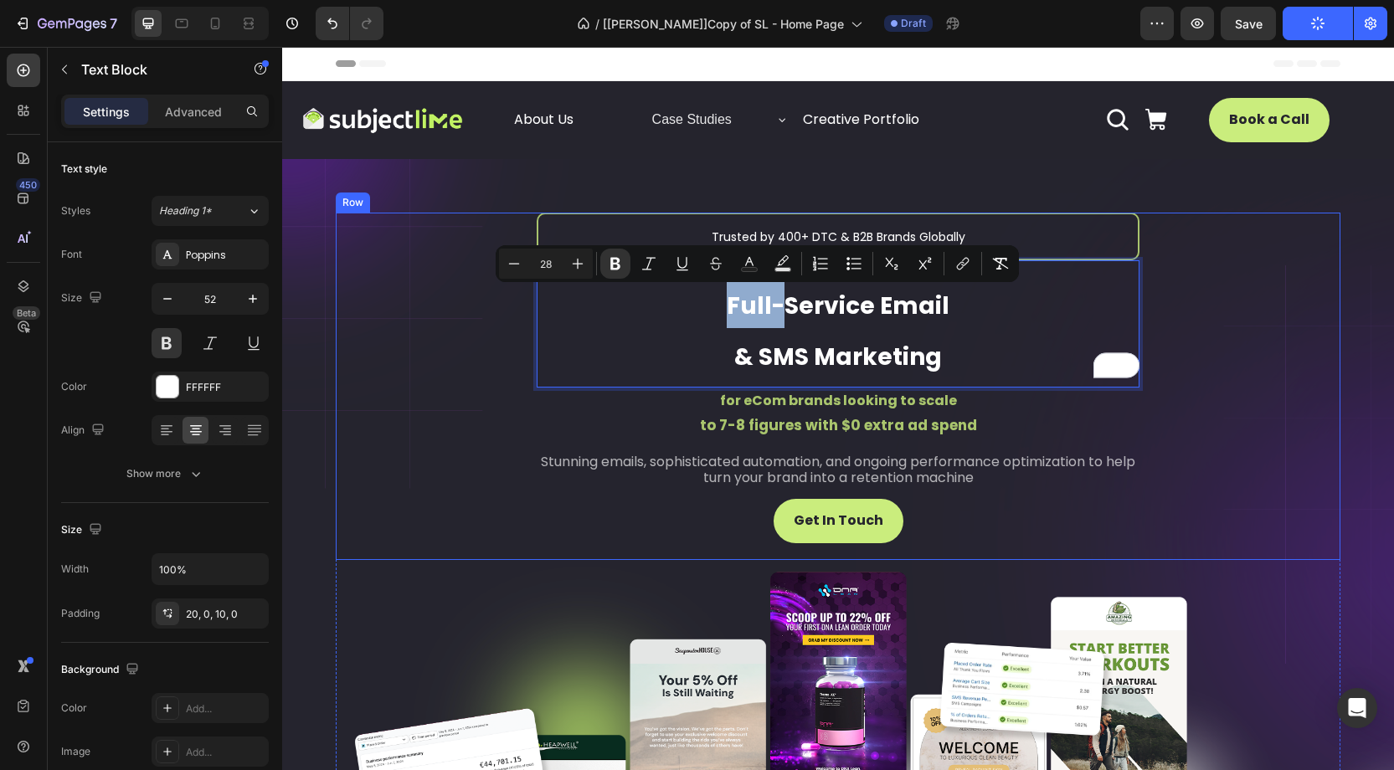
drag, startPoint x: 338, startPoint y: 271, endPoint x: 461, endPoint y: 227, distance: 130.8
click at [342, 270] on div "Trusted by 400+ DTC & B2B Brands Globally Text Block Full-Service Email & SMS M…" at bounding box center [838, 386] width 1005 height 347
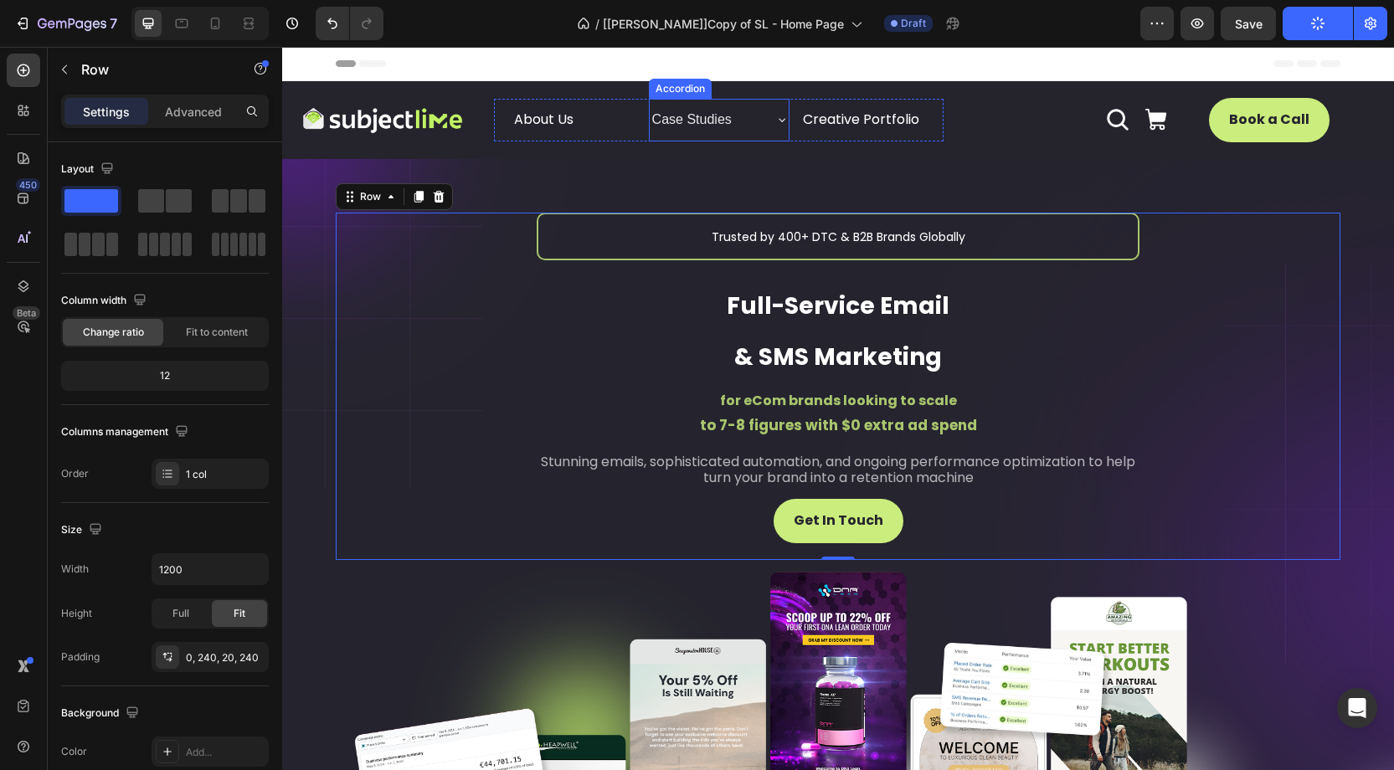
click at [693, 113] on p "Case Studies" at bounding box center [692, 120] width 80 height 24
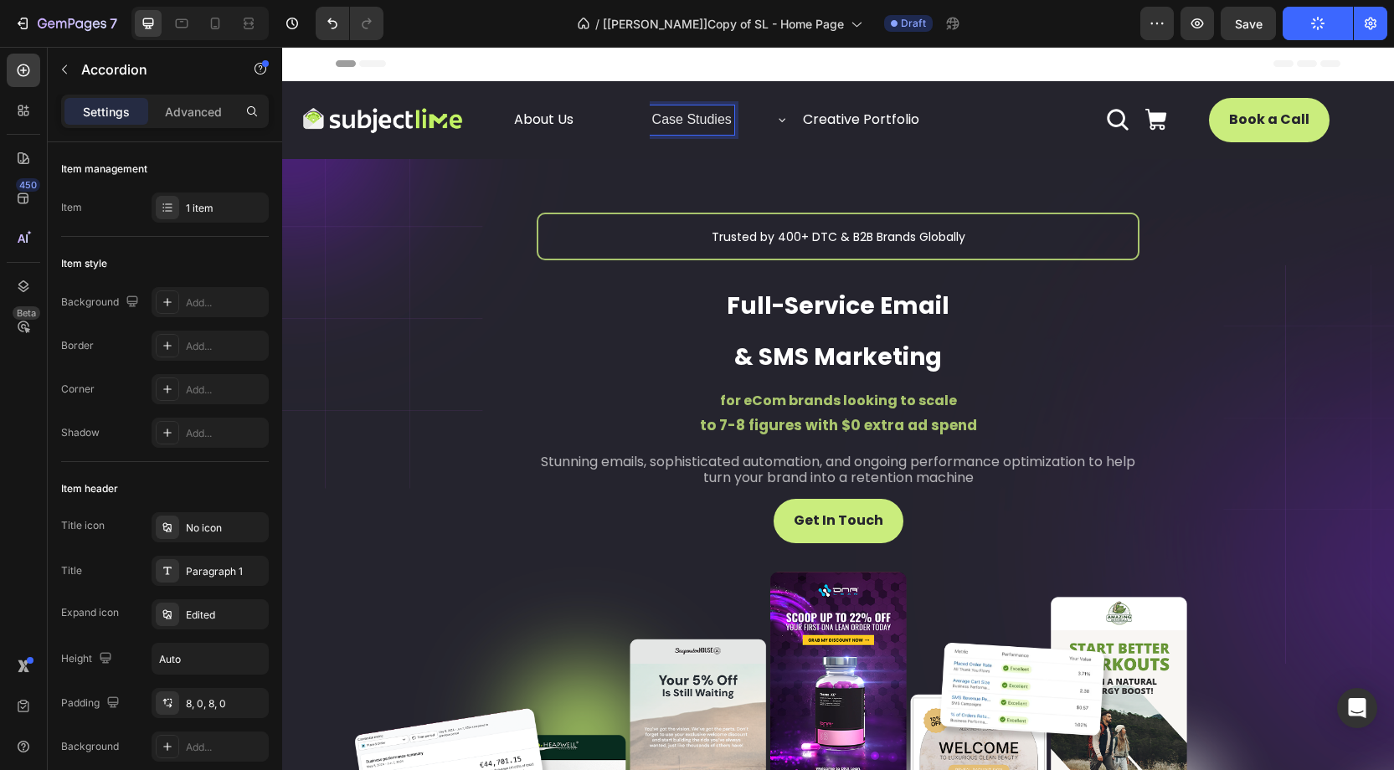
drag, startPoint x: 656, startPoint y: 120, endPoint x: 697, endPoint y: 121, distance: 41.0
click at [684, 120] on p "Case Studies" at bounding box center [692, 120] width 80 height 24
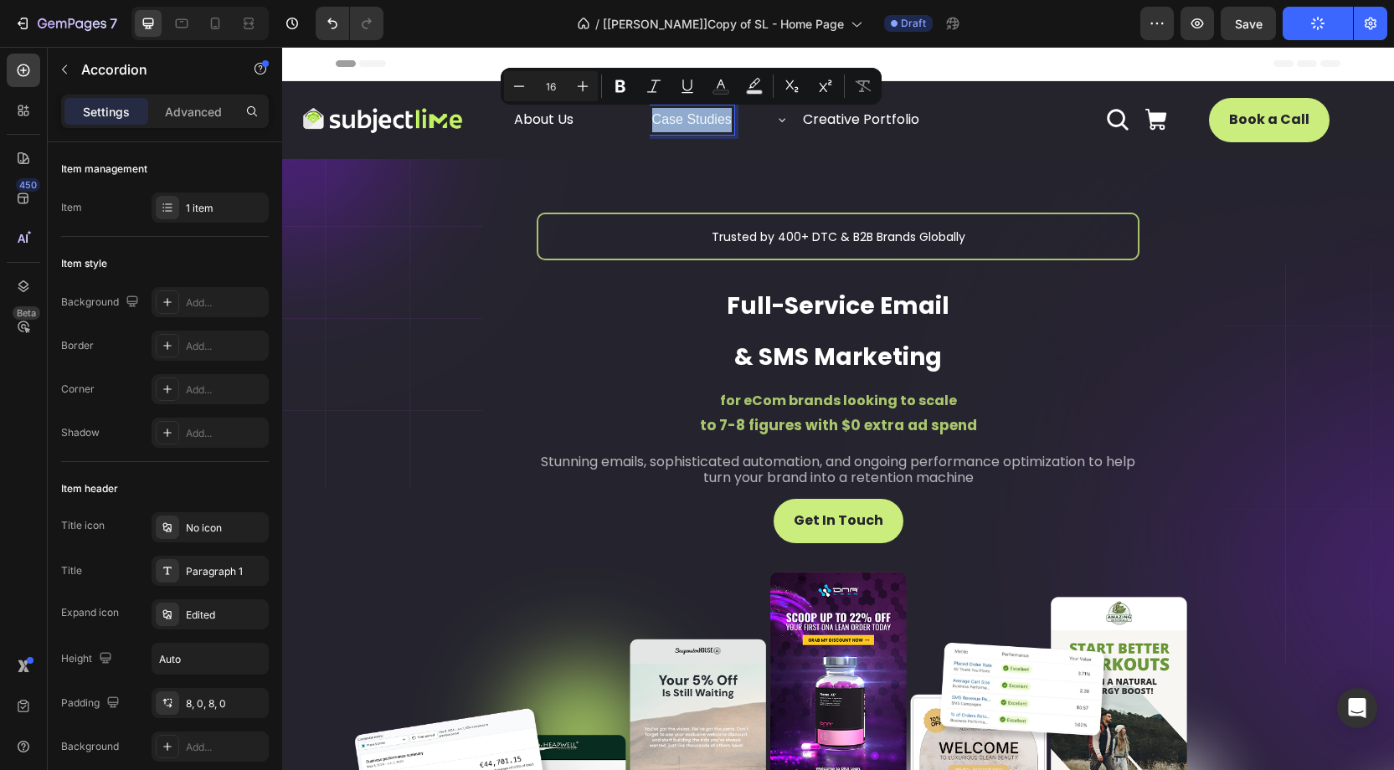
drag, startPoint x: 731, startPoint y: 122, endPoint x: 654, endPoint y: 122, distance: 77.0
click at [654, 122] on p "Case Studies" at bounding box center [692, 120] width 80 height 24
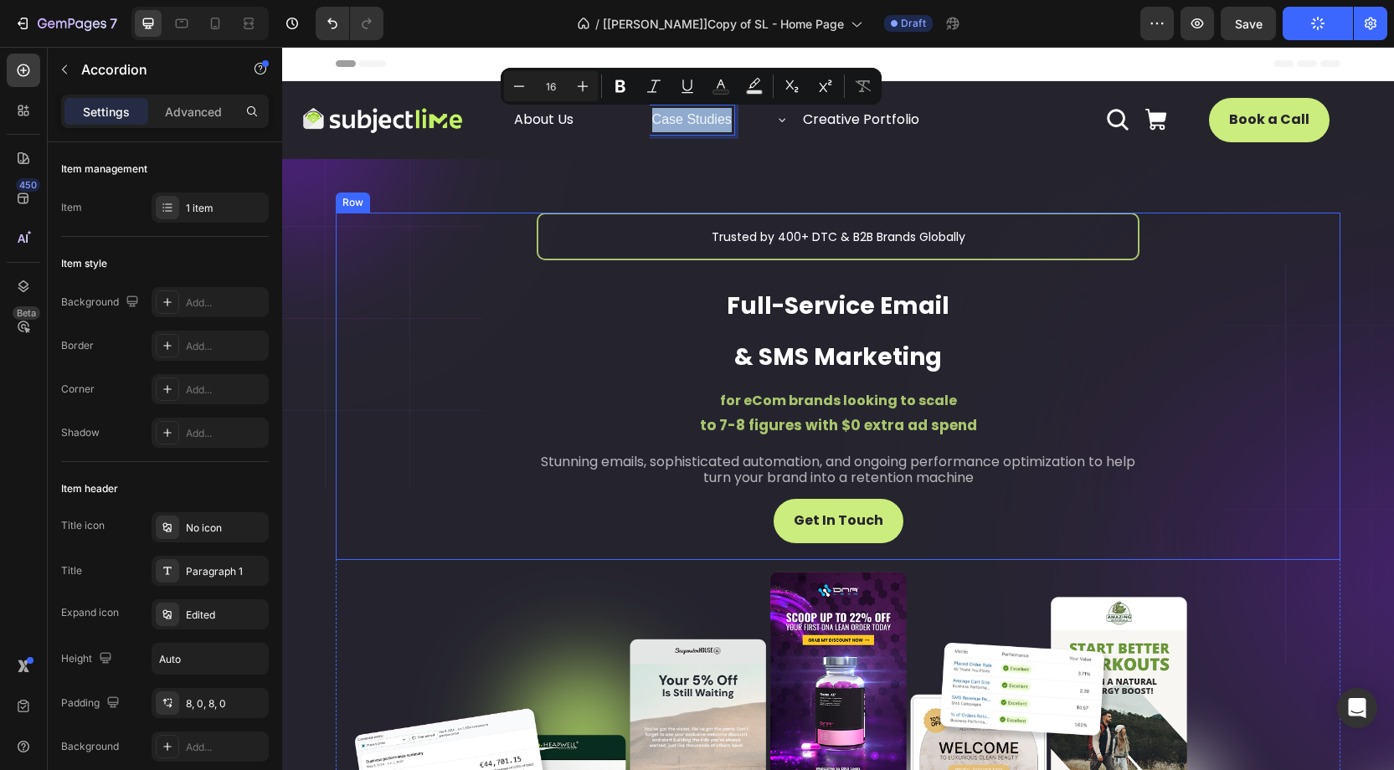
click at [1180, 257] on div "Trusted by 400+ DTC & B2B Brands Globally Text Block Full-Service Email & SMS M…" at bounding box center [838, 386] width 1005 height 347
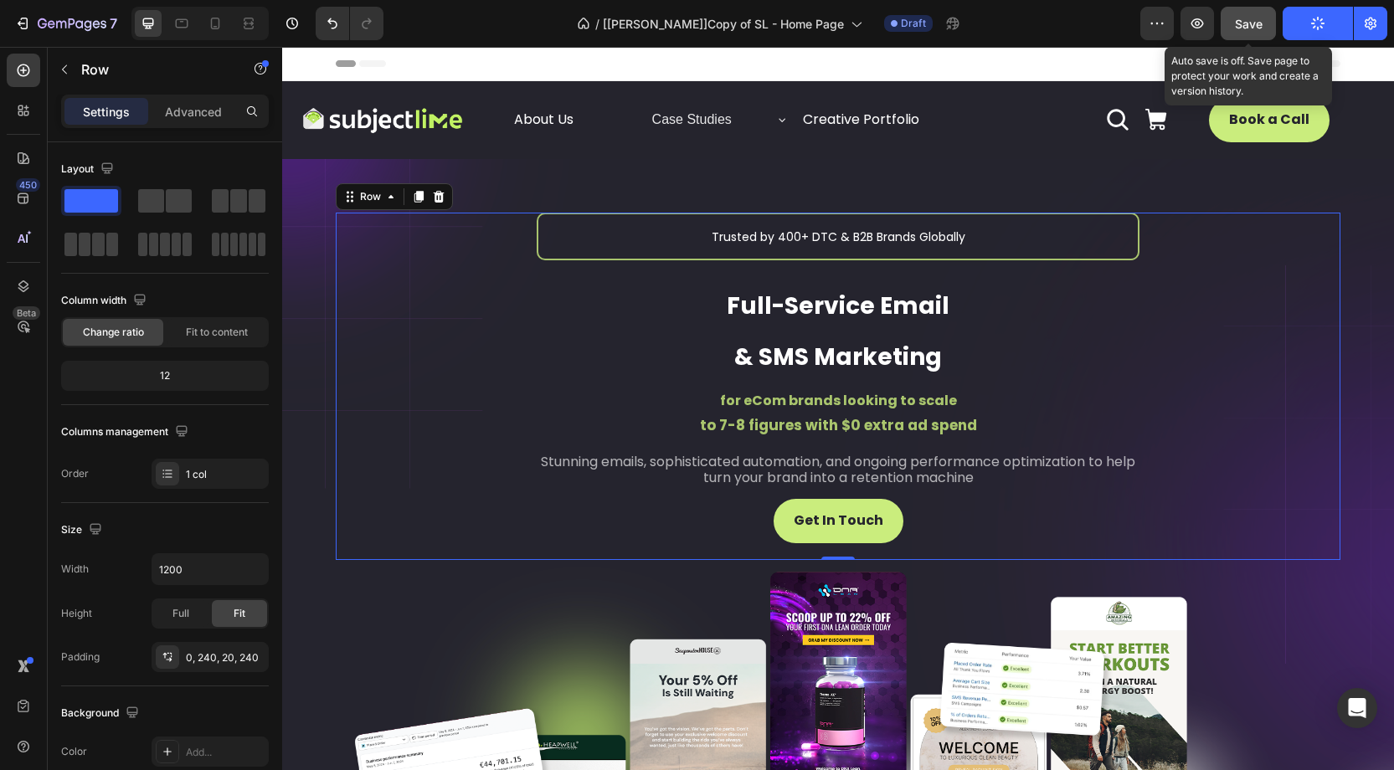
click at [1249, 22] on span "Save" at bounding box center [1249, 24] width 28 height 14
click at [1236, 33] on button "Save" at bounding box center [1248, 23] width 55 height 33
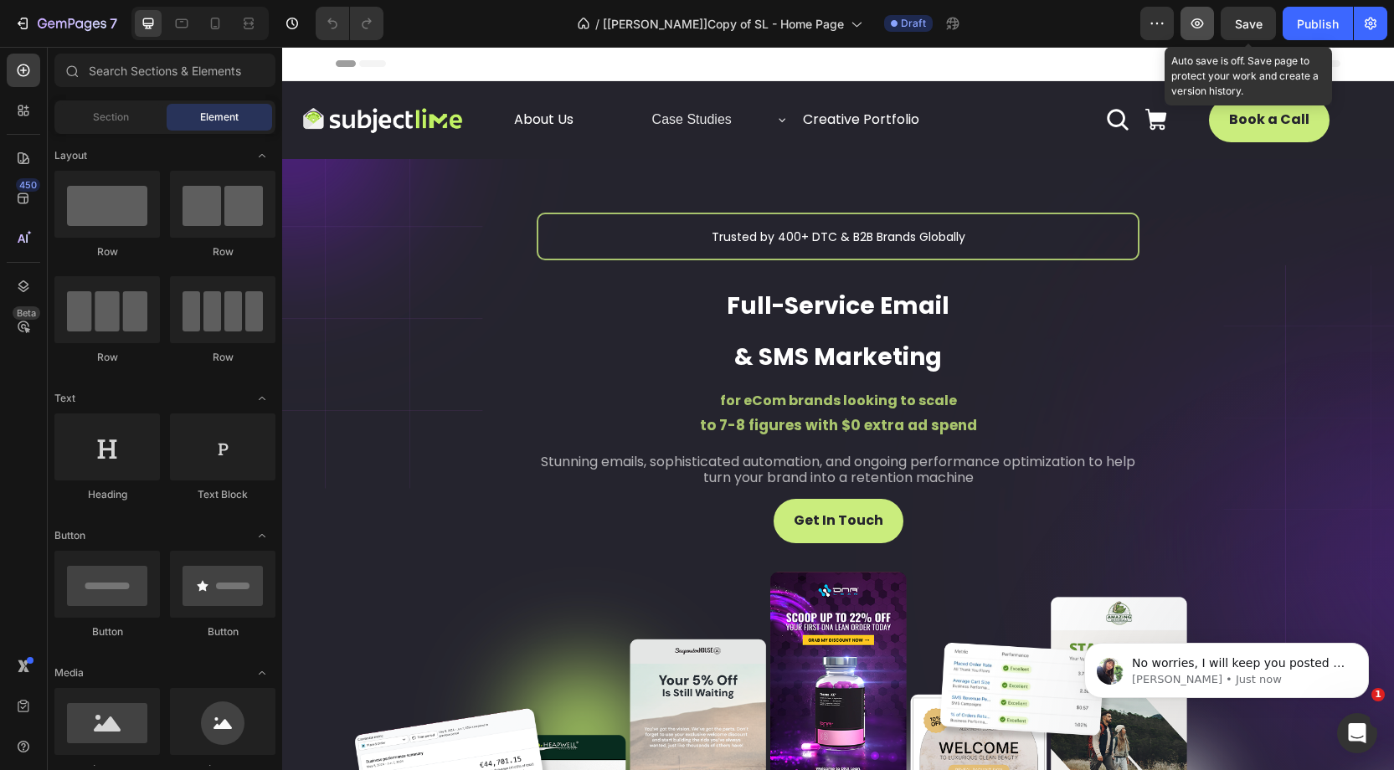
drag, startPoint x: 1238, startPoint y: 23, endPoint x: 1200, endPoint y: 23, distance: 38.5
click at [1237, 23] on span "Save" at bounding box center [1249, 24] width 28 height 14
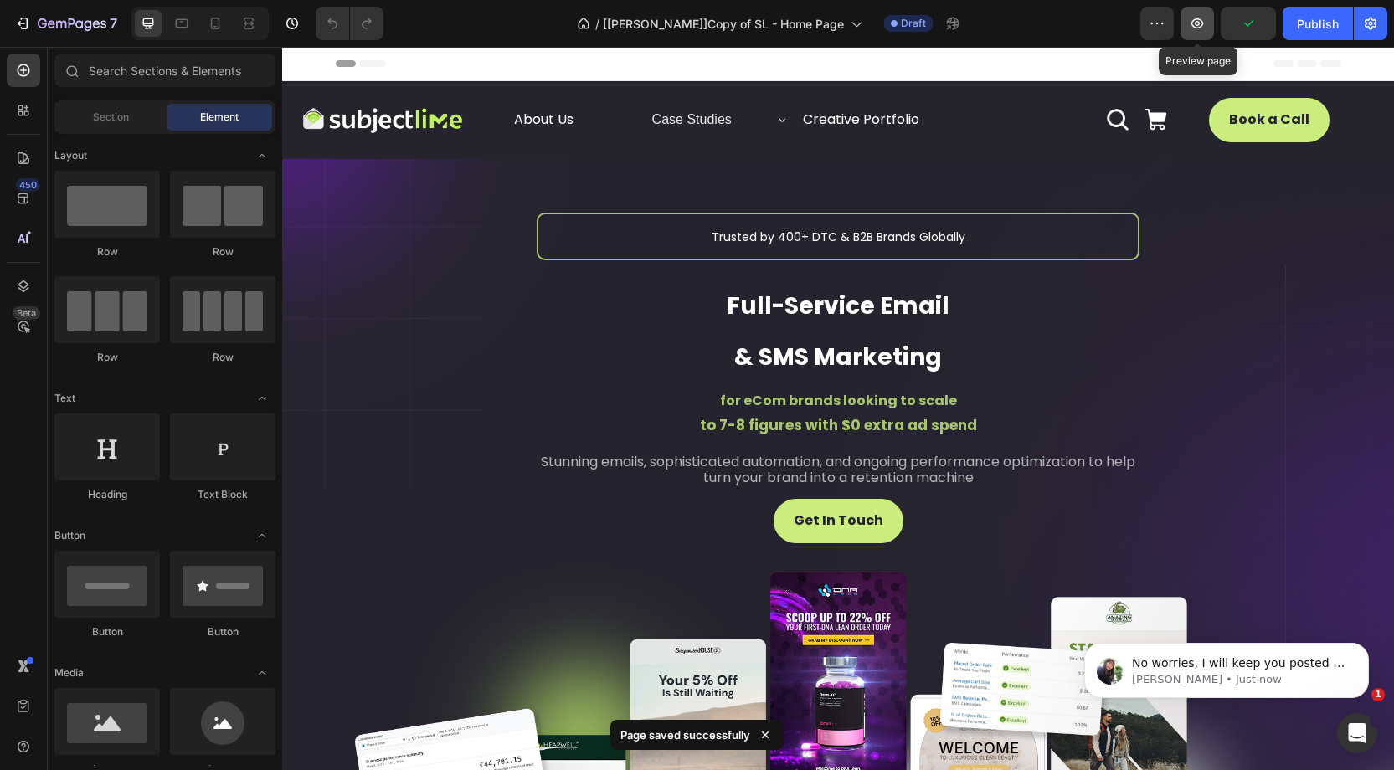
click at [1198, 24] on icon "button" at bounding box center [1197, 23] width 13 height 10
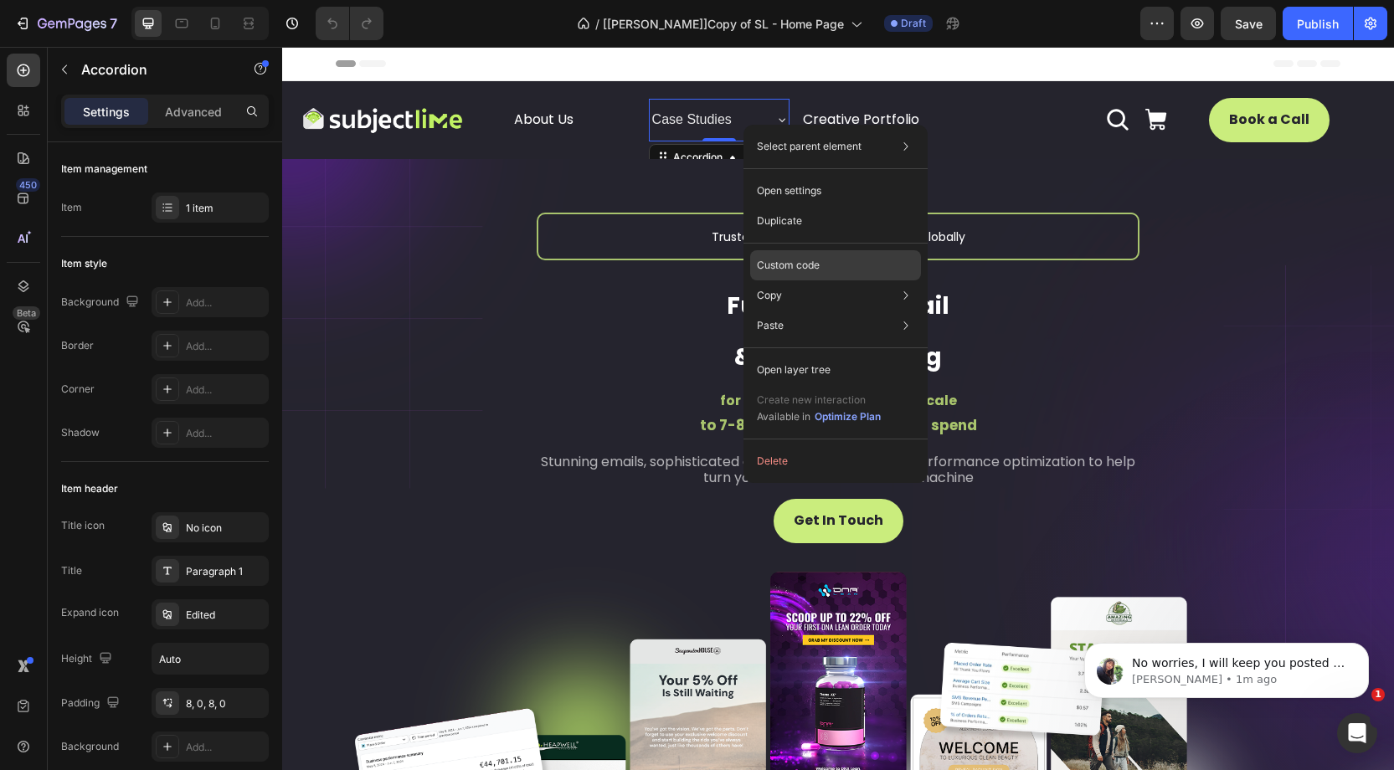
click at [797, 266] on p "Custom code" at bounding box center [788, 265] width 63 height 15
type input "100%"
type input "100"
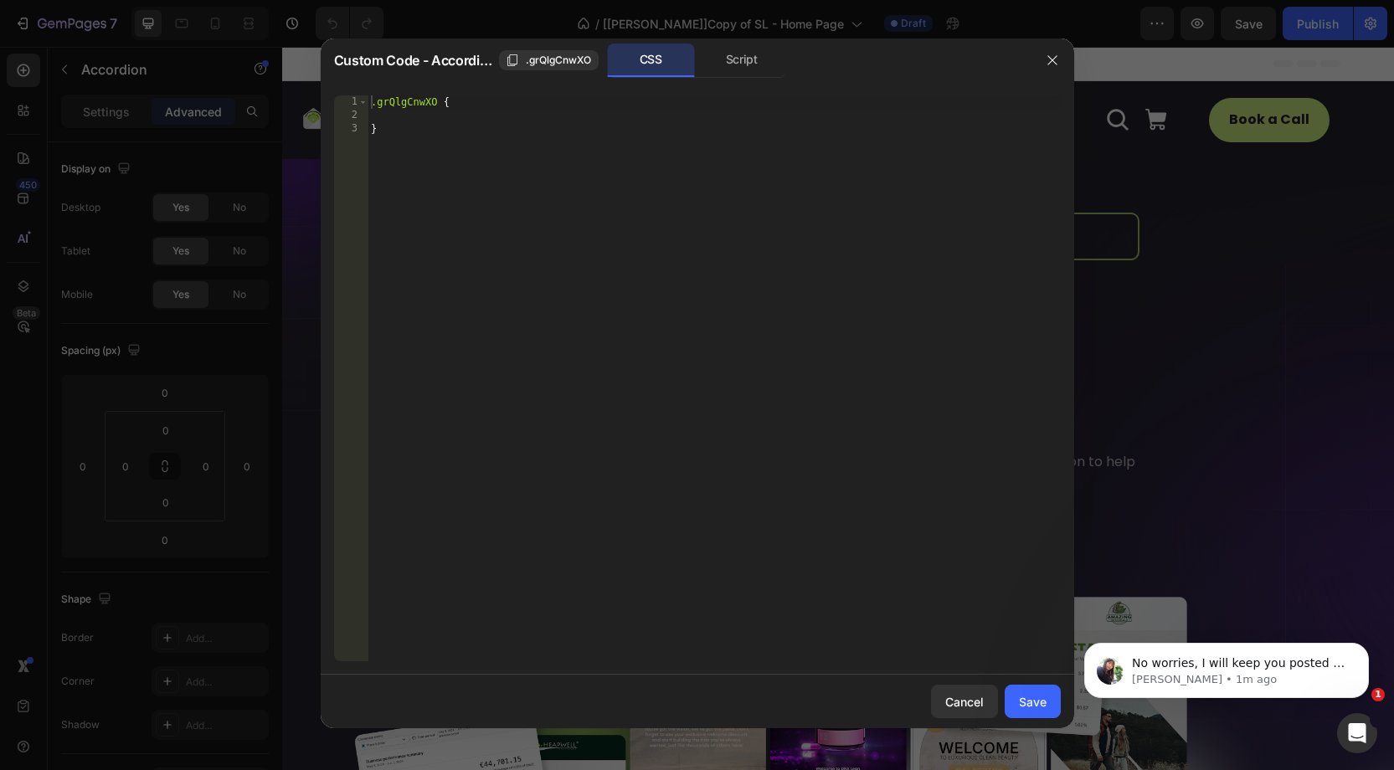
drag, startPoint x: 719, startPoint y: 55, endPoint x: 593, endPoint y: 188, distance: 183.0
click at [720, 56] on div "Script" at bounding box center [742, 60] width 88 height 33
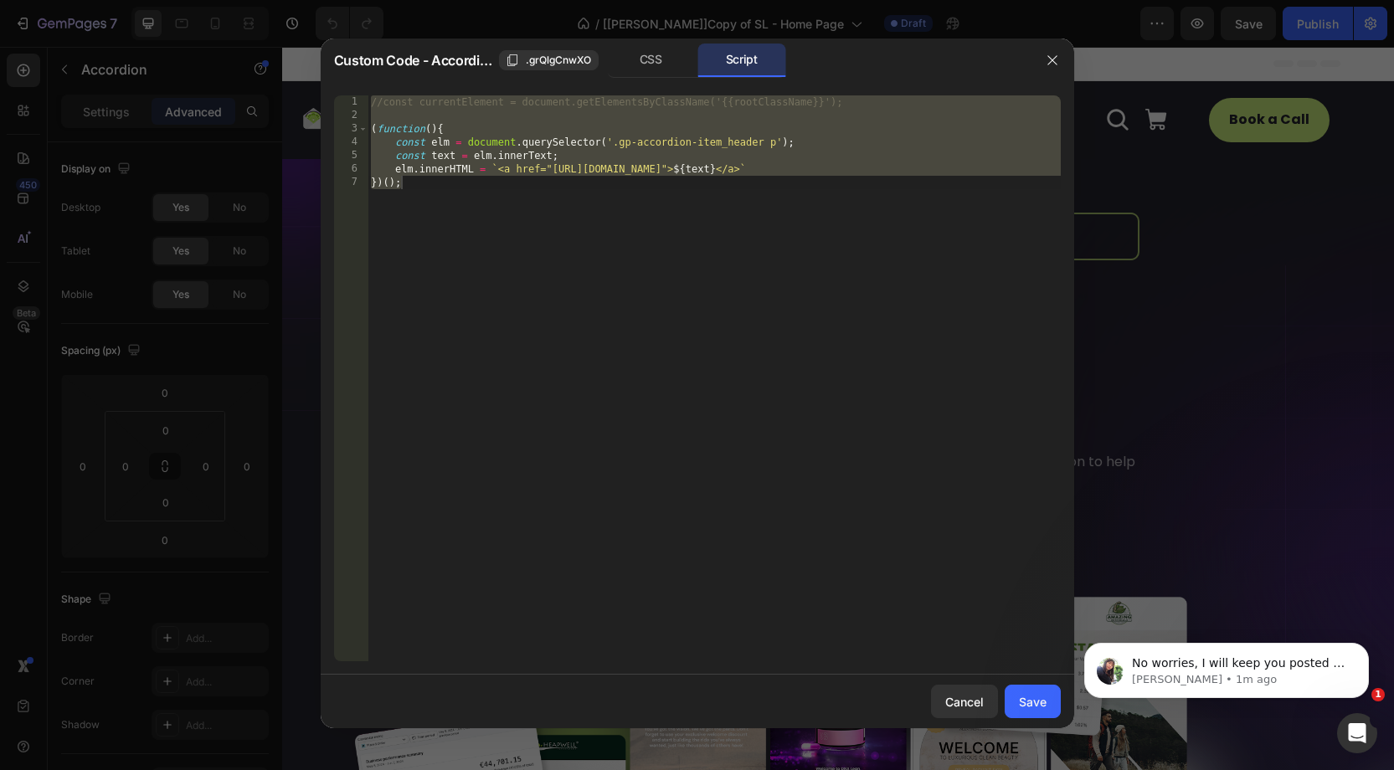
click at [555, 290] on div "//const currentElement = document.getElementsByClassName('{{rootClassName}}'); …" at bounding box center [714, 391] width 693 height 593
type textarea "})();"
